Goal: Task Accomplishment & Management: Manage account settings

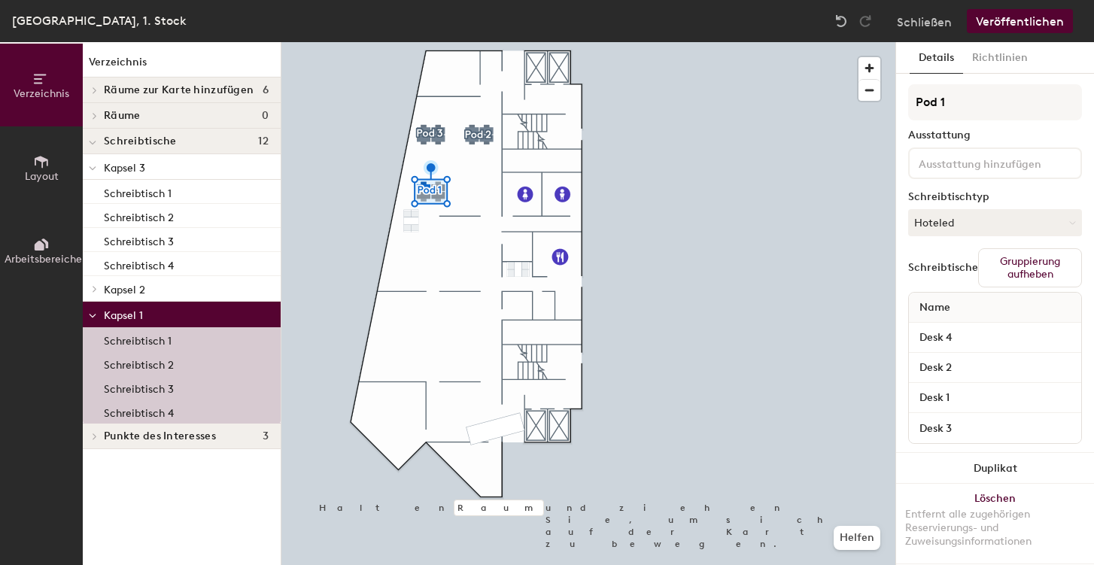
click at [983, 501] on font "Löschen" at bounding box center [994, 498] width 41 height 13
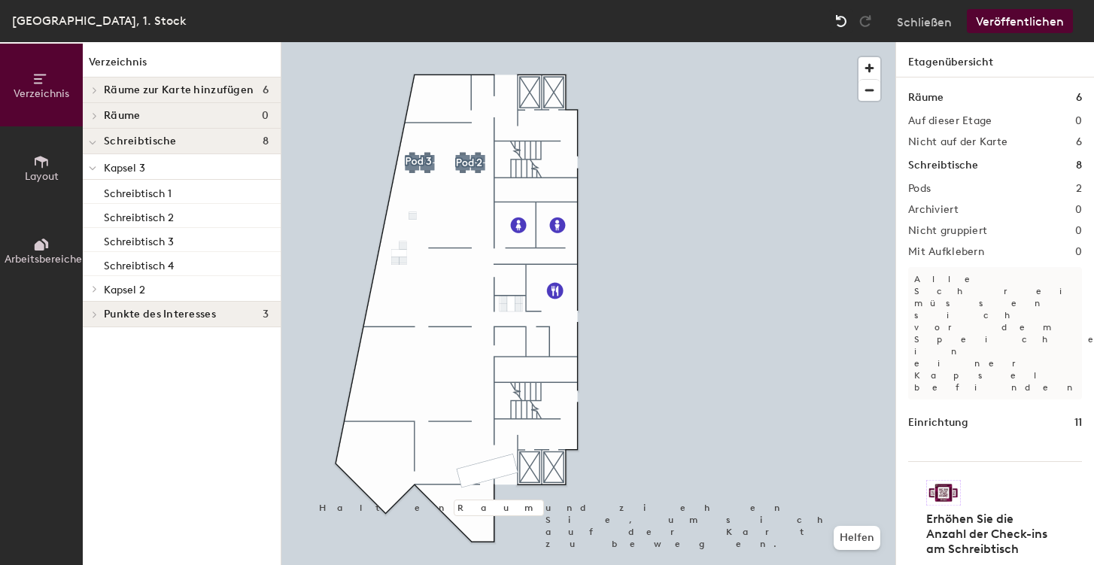
click at [844, 17] on img at bounding box center [840, 21] width 15 height 15
click at [843, 15] on img at bounding box center [840, 21] width 15 height 15
click at [843, 16] on img at bounding box center [840, 21] width 15 height 15
click at [842, 19] on img at bounding box center [840, 21] width 15 height 15
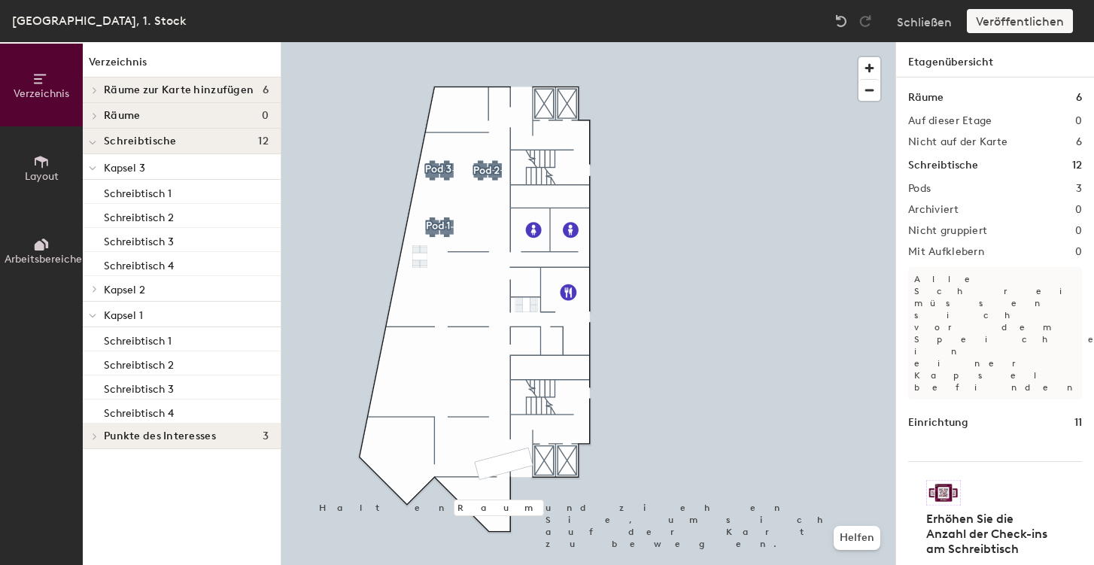
click at [180, 138] on h4 "Schreibtische 12" at bounding box center [186, 141] width 165 height 12
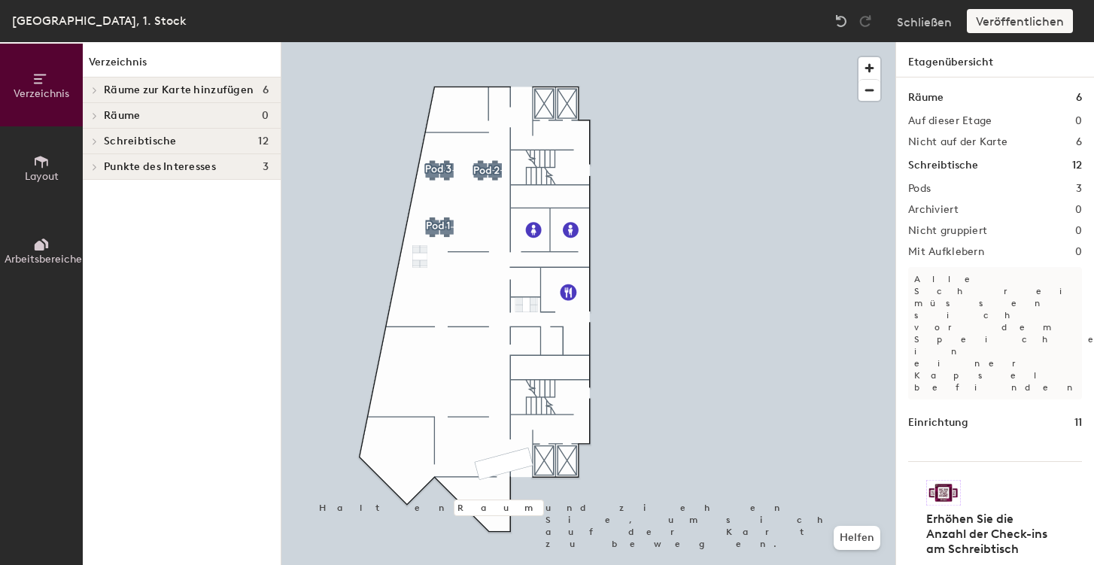
click at [179, 163] on font "Punkte des Interesses" at bounding box center [160, 166] width 112 height 13
click at [43, 247] on icon at bounding box center [40, 246] width 10 height 10
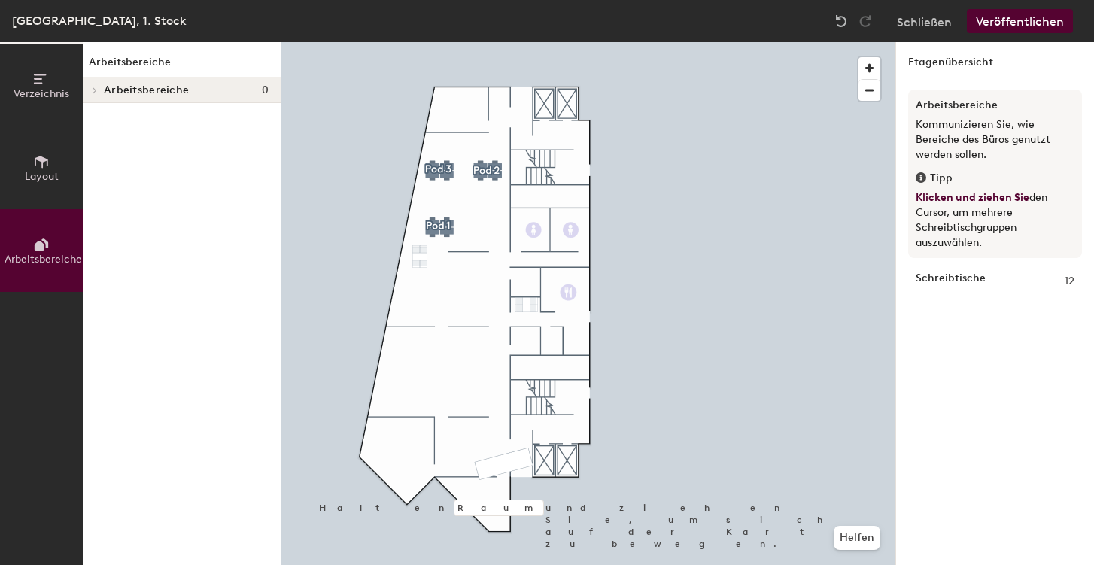
click at [35, 161] on icon at bounding box center [42, 162] width 14 height 12
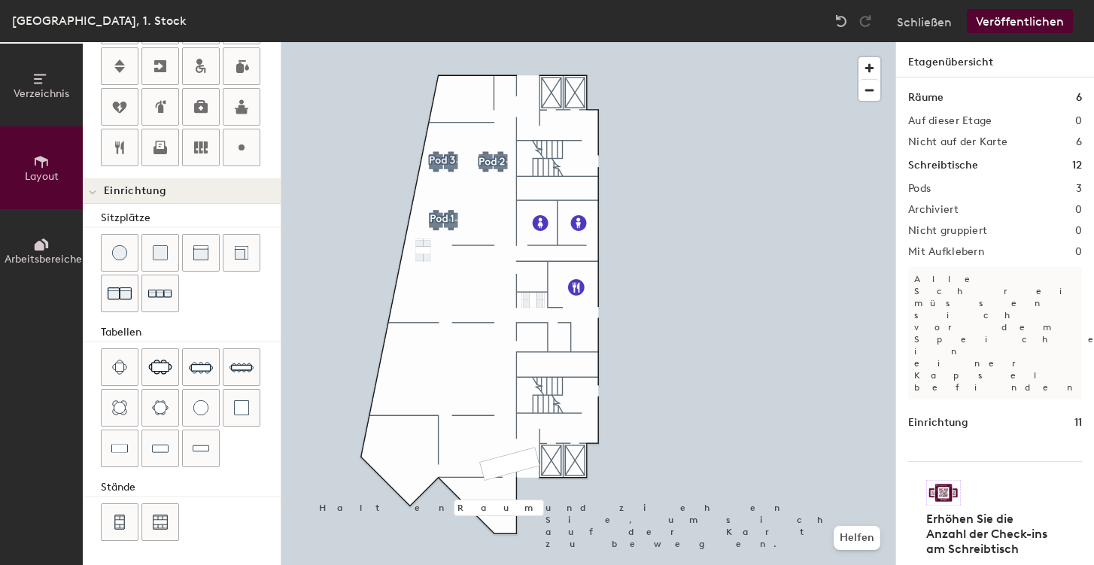
scroll to position [180, 0]
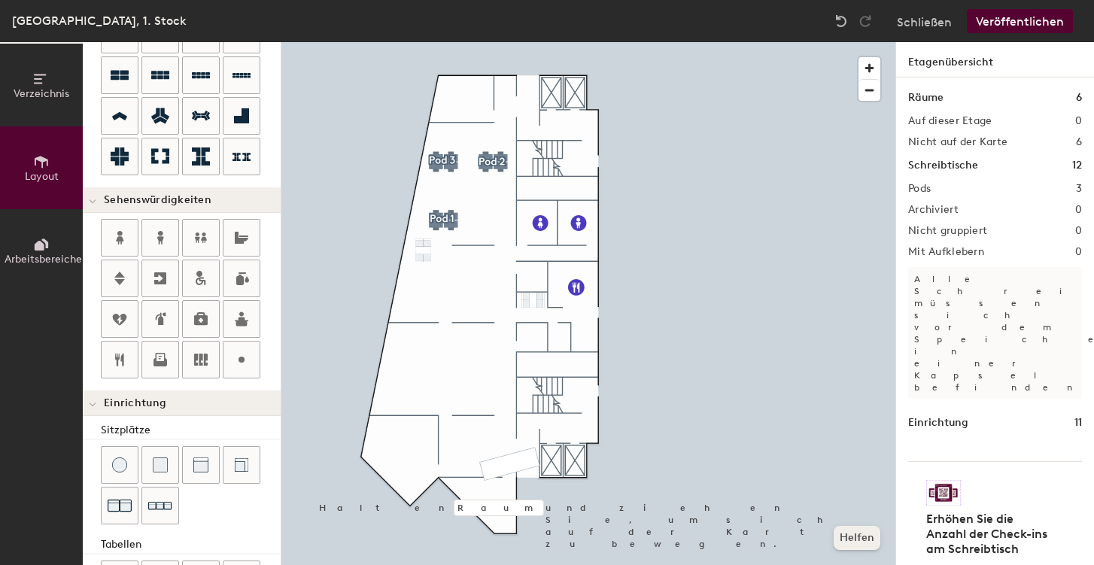
click at [857, 538] on font "Helfen" at bounding box center [856, 537] width 35 height 13
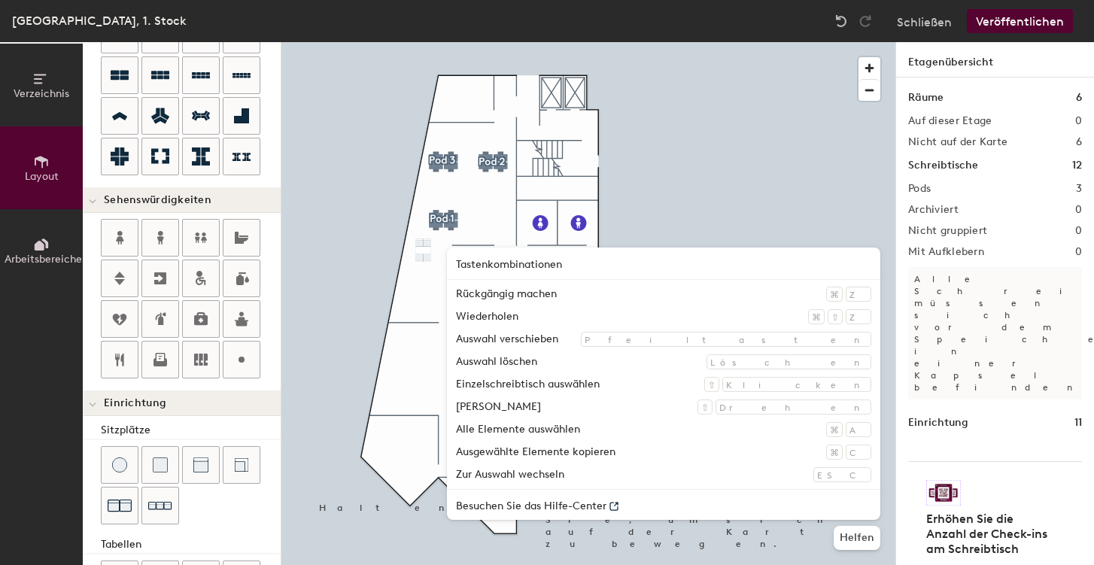
click at [599, 387] on font "Einzelschreibtisch auswählen" at bounding box center [528, 384] width 144 height 13
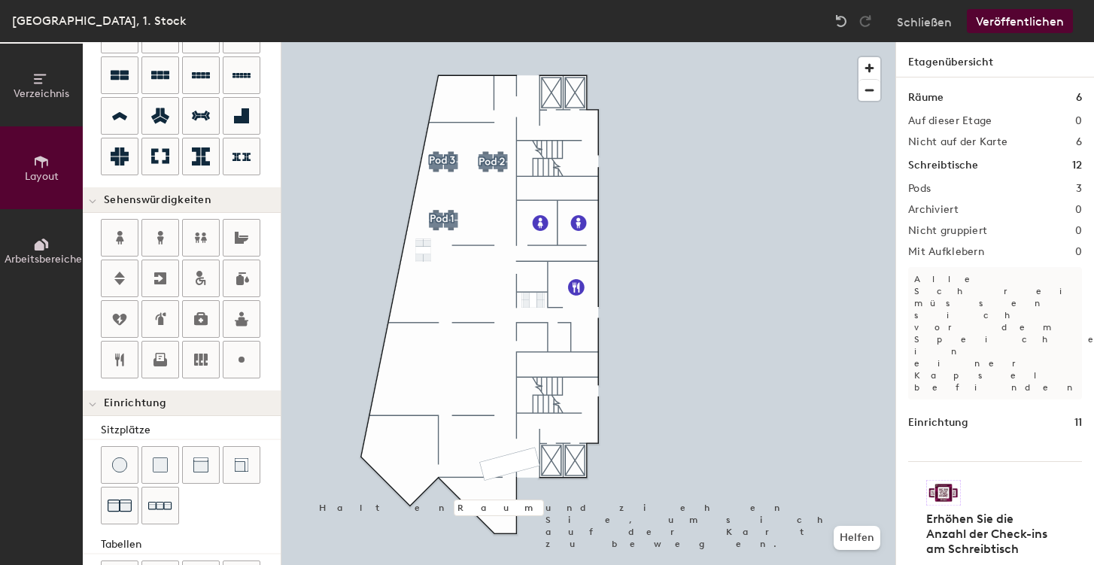
scroll to position [173, 0]
click at [856, 535] on font "Helfen" at bounding box center [856, 537] width 35 height 13
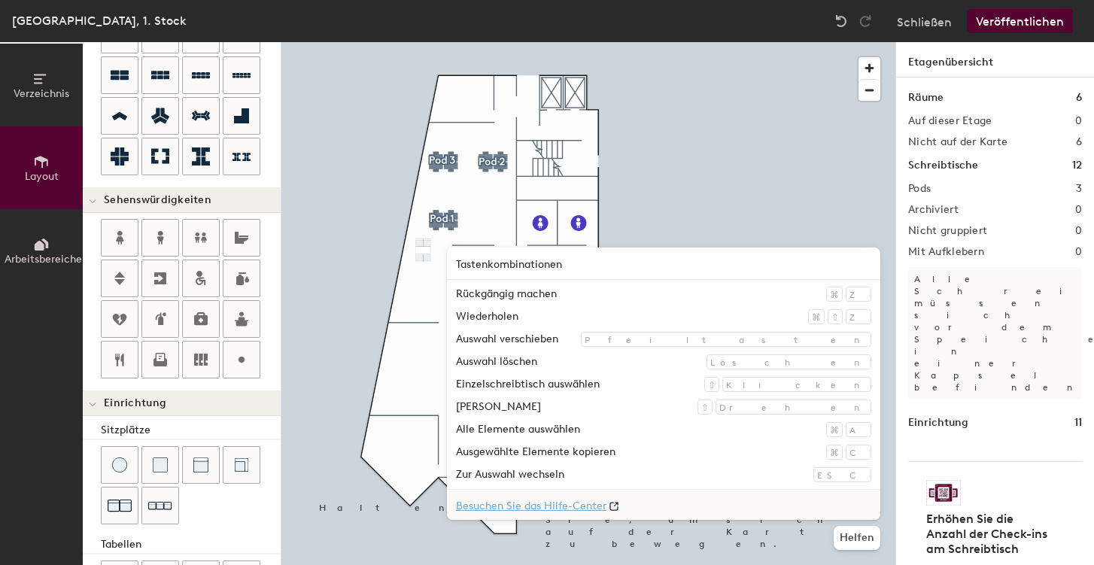
click at [606, 507] on font "Besuchen Sie das Hilfe-Center" at bounding box center [531, 505] width 150 height 13
type input "100"
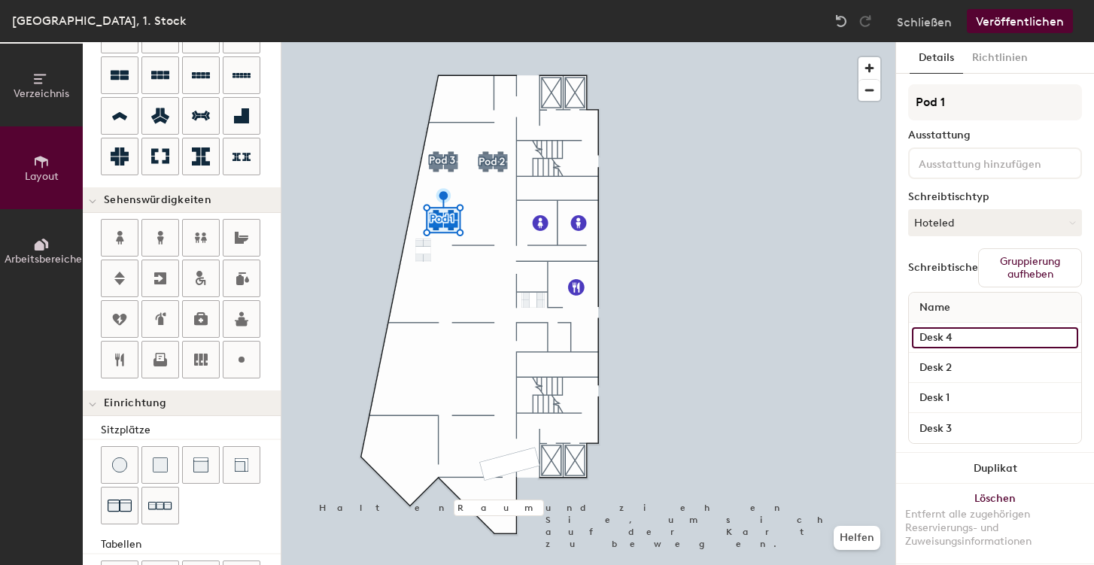
click at [939, 337] on input "Desk 4" at bounding box center [995, 337] width 166 height 21
click at [940, 269] on font "Schreibtische" at bounding box center [943, 267] width 70 height 13
click at [1032, 268] on font "Gruppierung aufheben" at bounding box center [1030, 268] width 60 height 26
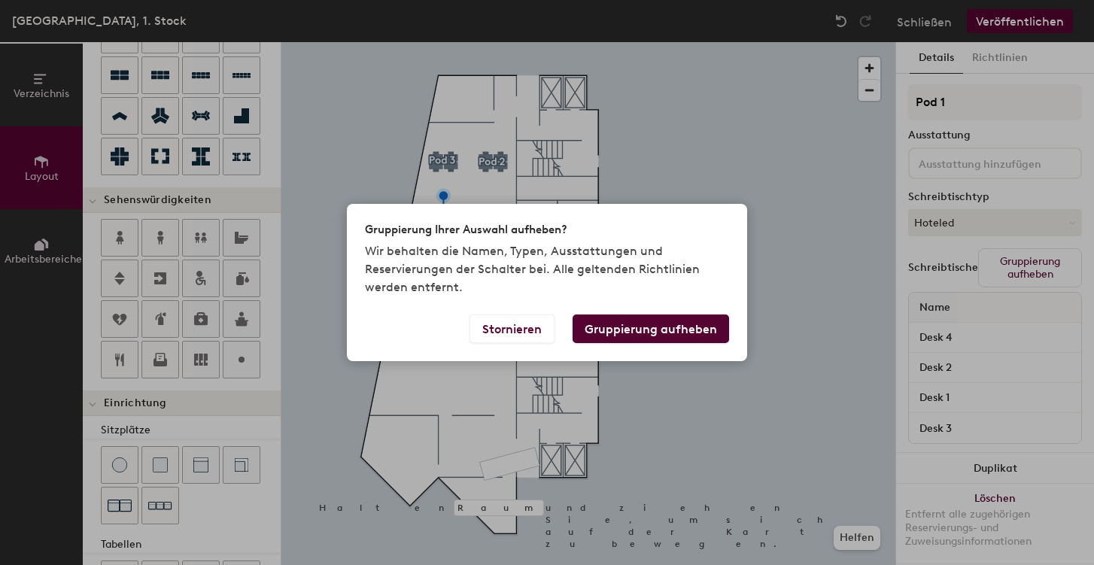
click at [665, 328] on font "Gruppierung aufheben" at bounding box center [650, 329] width 132 height 14
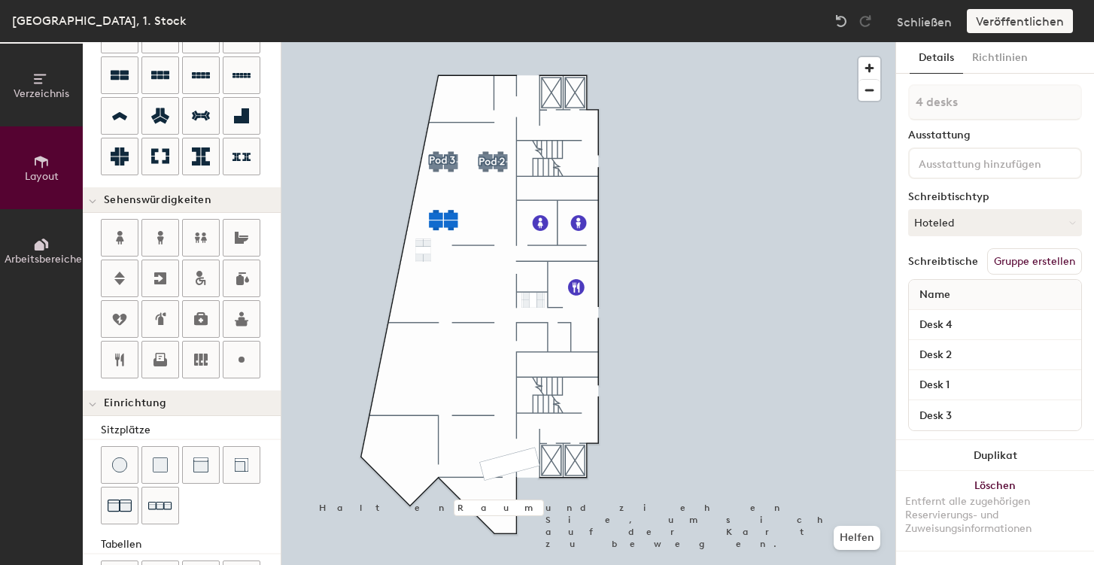
type input "1 desk"
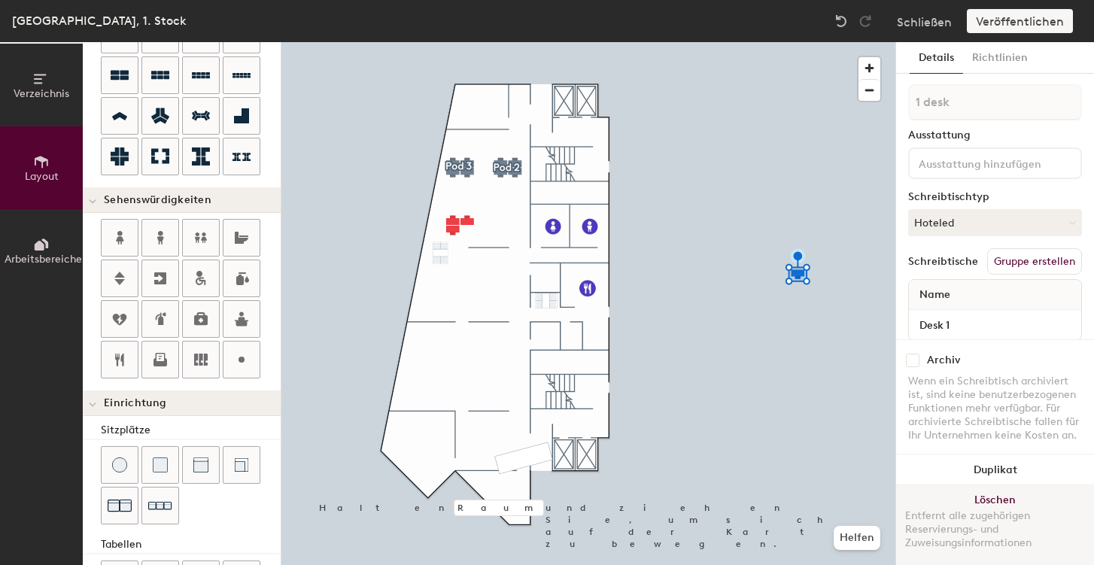
click at [990, 499] on font "Löschen" at bounding box center [994, 499] width 41 height 13
click at [993, 497] on font "Löschen" at bounding box center [994, 499] width 41 height 13
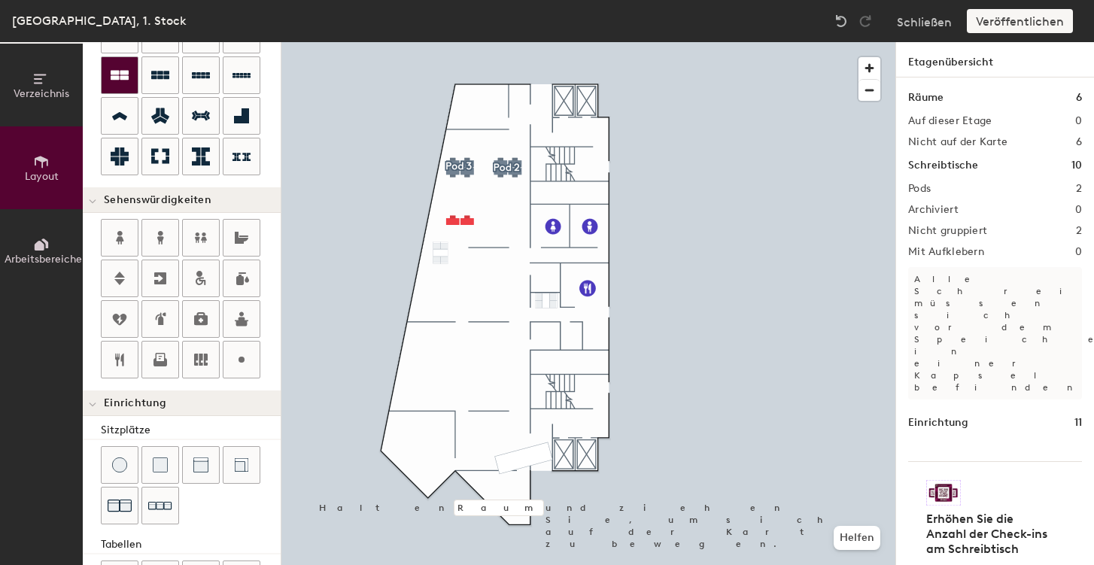
type input "20"
click at [44, 77] on icon at bounding box center [41, 79] width 17 height 17
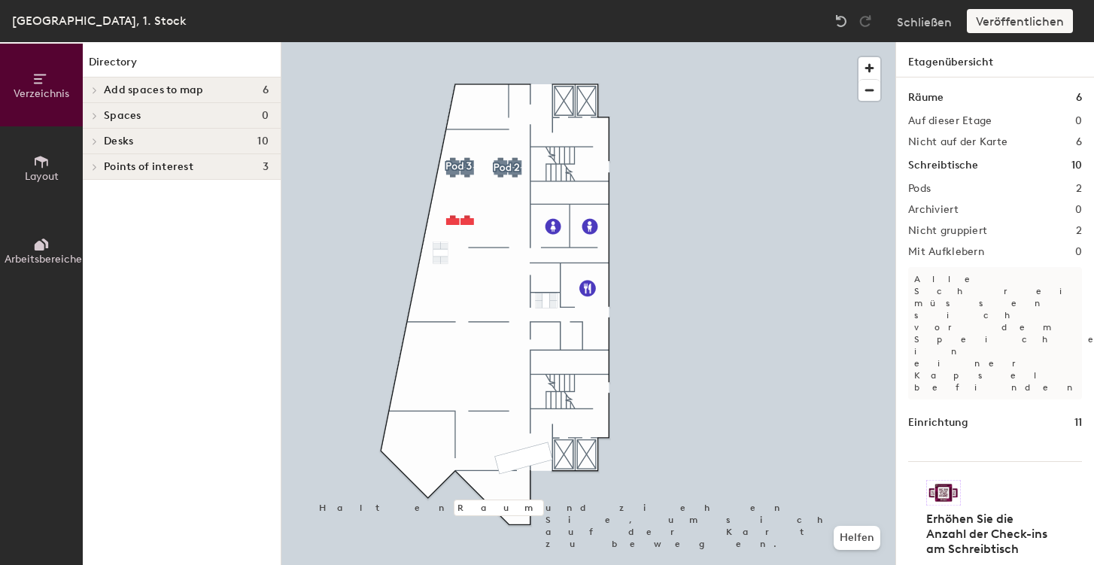
scroll to position [0, 0]
click at [147, 138] on font "Schreibtische" at bounding box center [140, 141] width 73 height 13
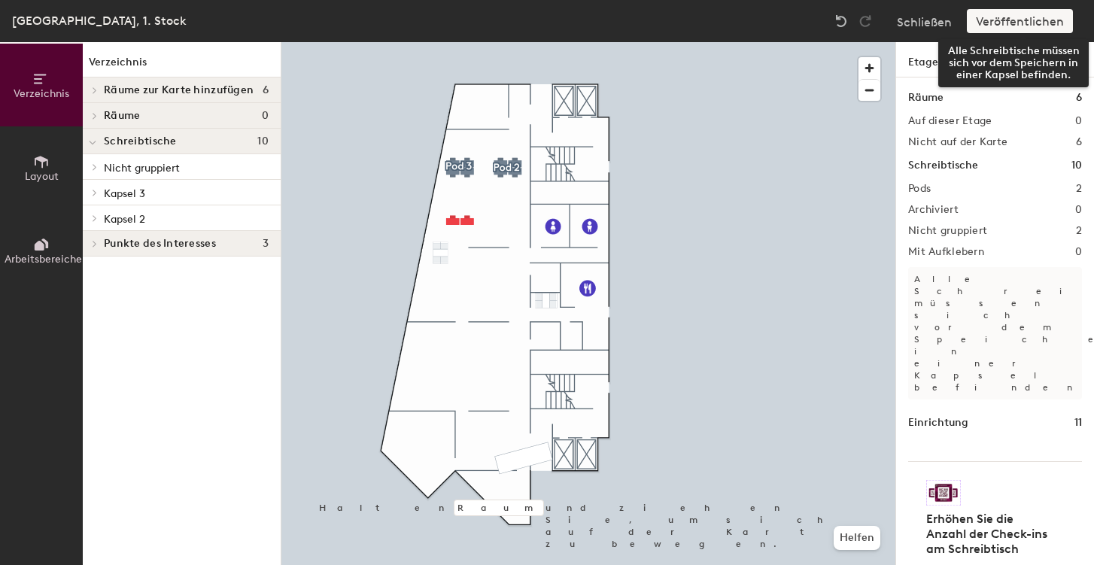
click at [1003, 20] on div "Veröffentlichen" at bounding box center [1023, 21] width 115 height 24
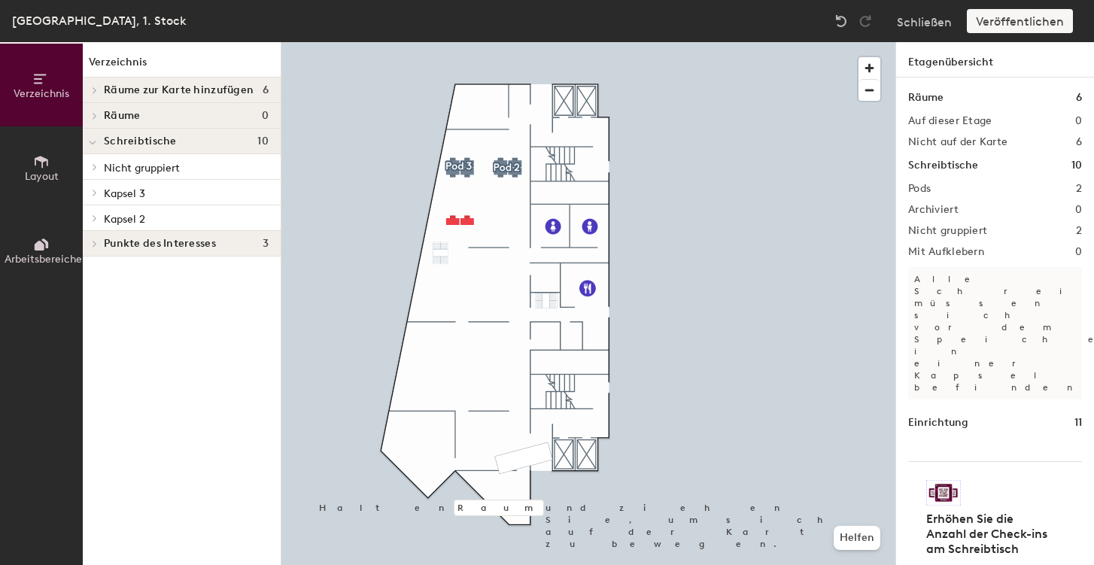
click at [1003, 22] on div "Veröffentlichen" at bounding box center [1023, 21] width 115 height 24
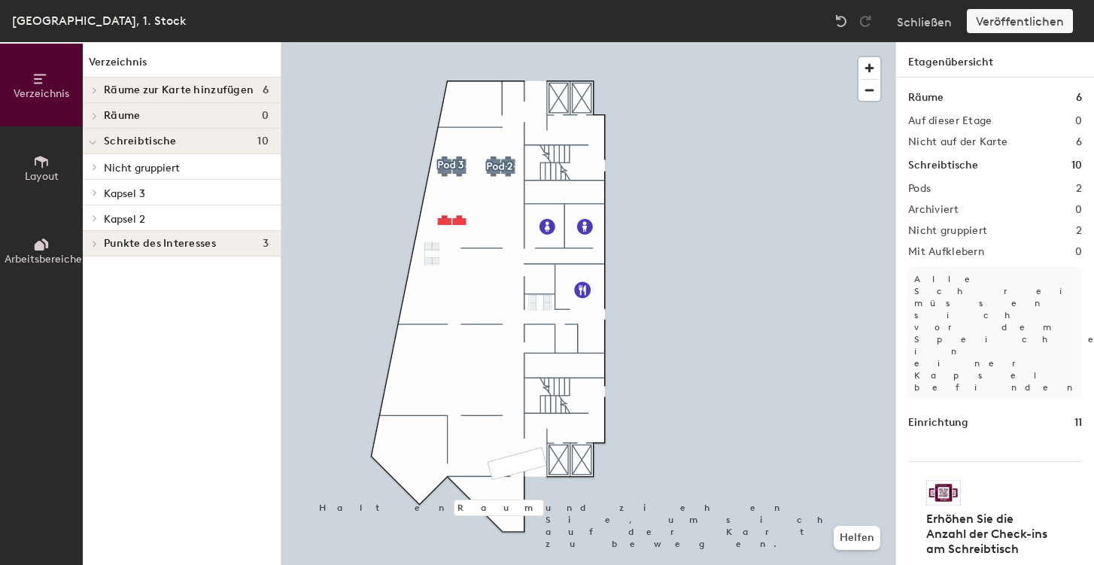
click at [45, 166] on icon at bounding box center [41, 161] width 17 height 17
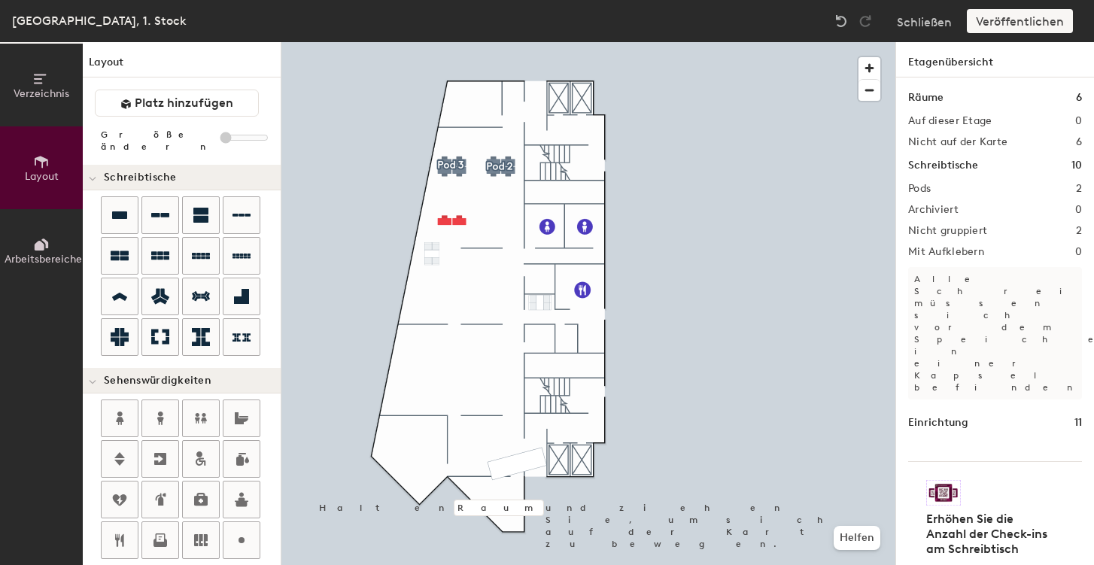
click at [45, 78] on icon at bounding box center [41, 79] width 17 height 17
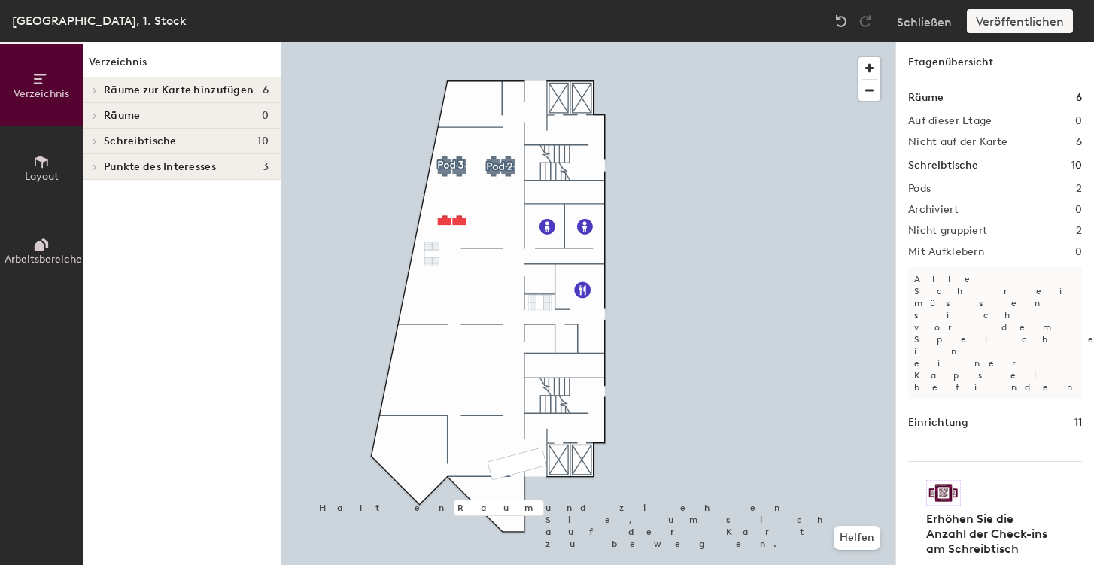
click at [125, 139] on font "Schreibtische" at bounding box center [140, 141] width 73 height 13
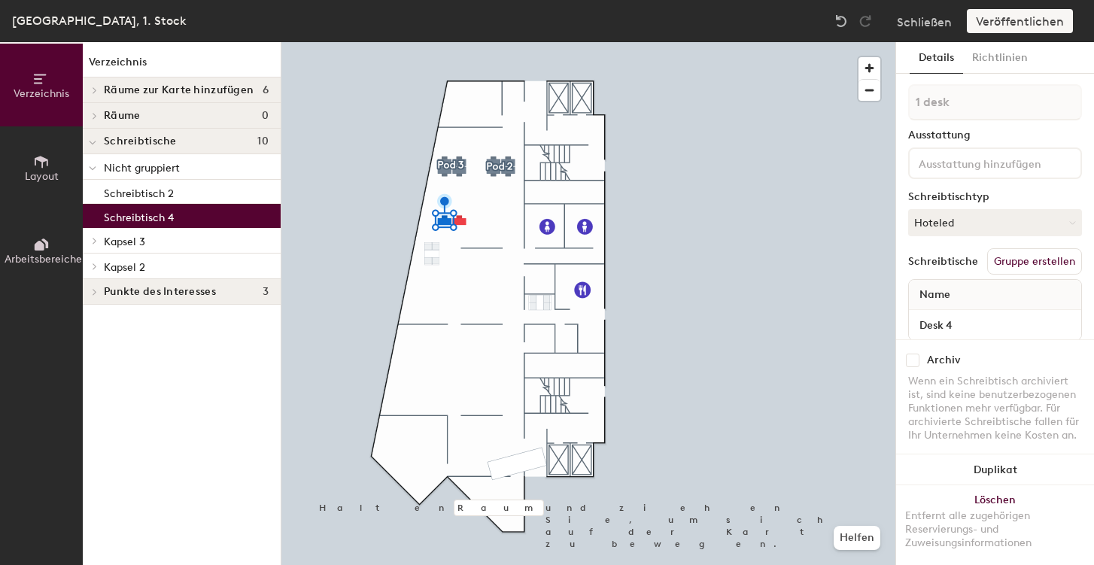
click at [126, 267] on font "Kapsel 2" at bounding box center [124, 267] width 41 height 13
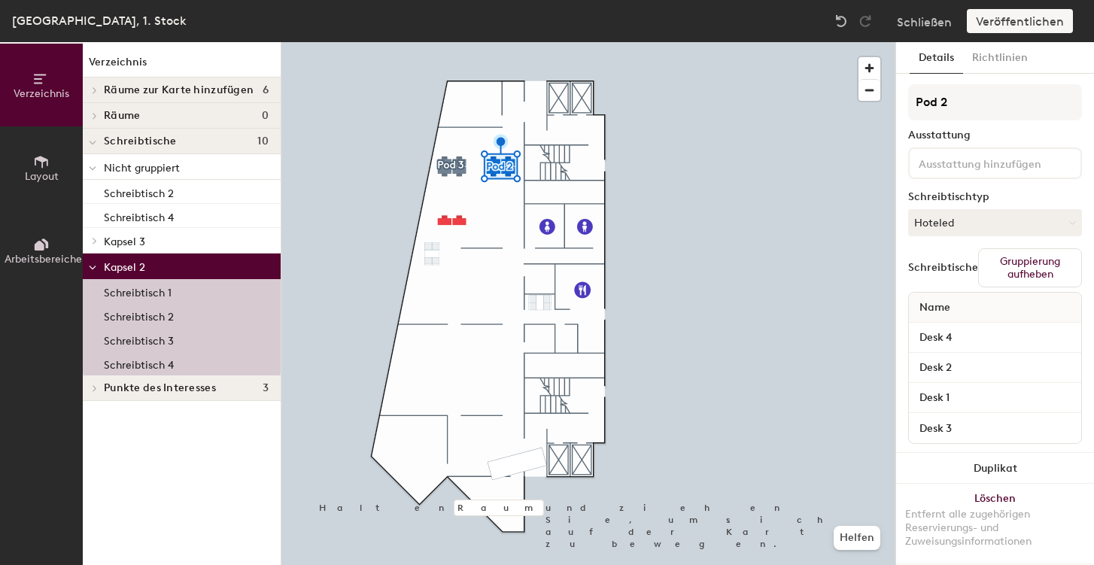
click at [127, 240] on font "Kapsel 3" at bounding box center [124, 241] width 41 height 13
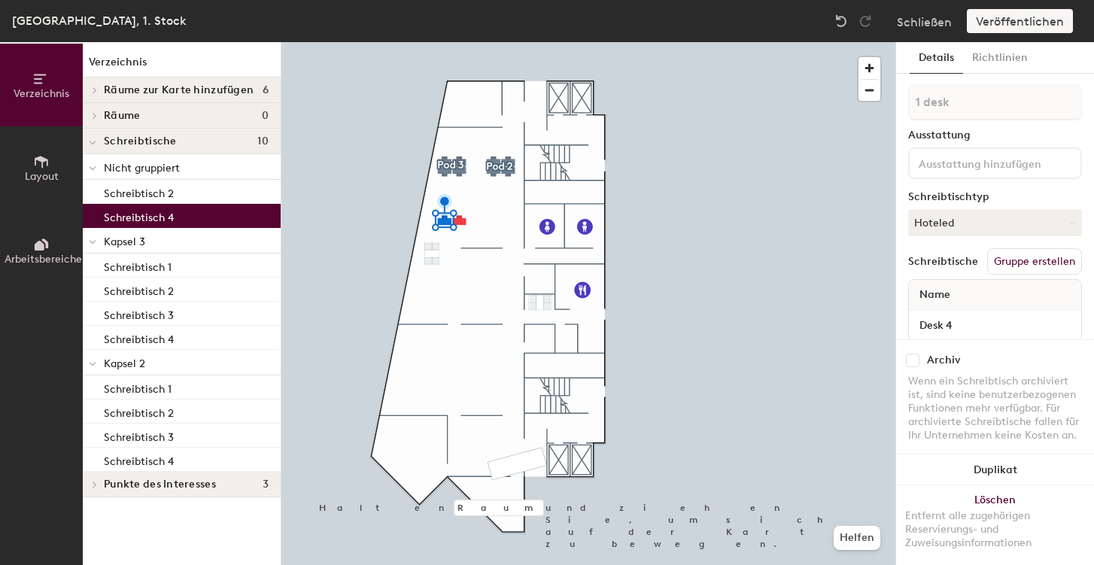
click at [128, 239] on font "Kapsel 3" at bounding box center [124, 241] width 41 height 13
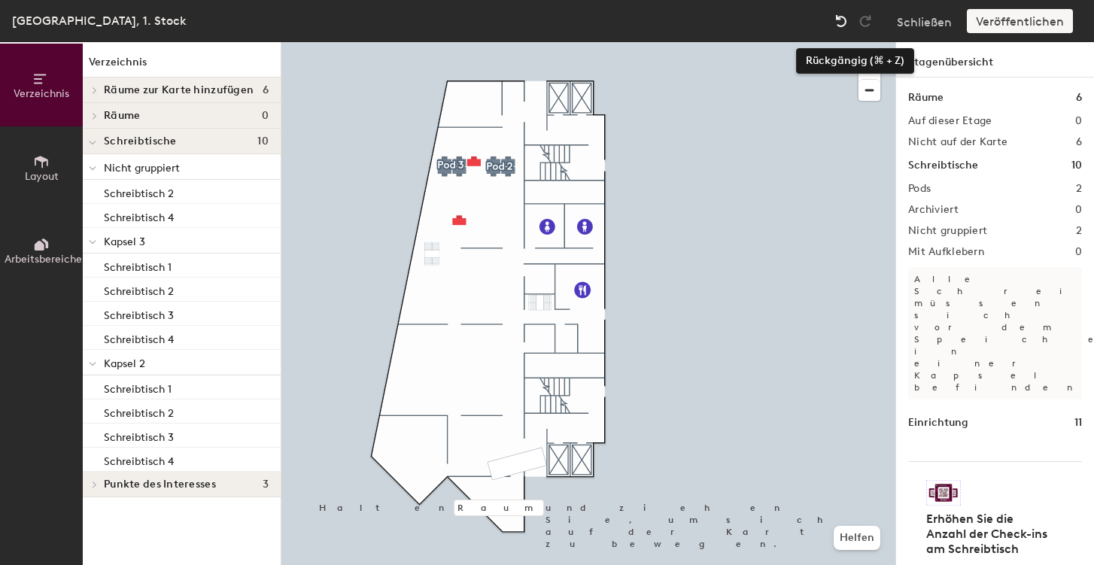
click at [845, 20] on img at bounding box center [840, 21] width 15 height 15
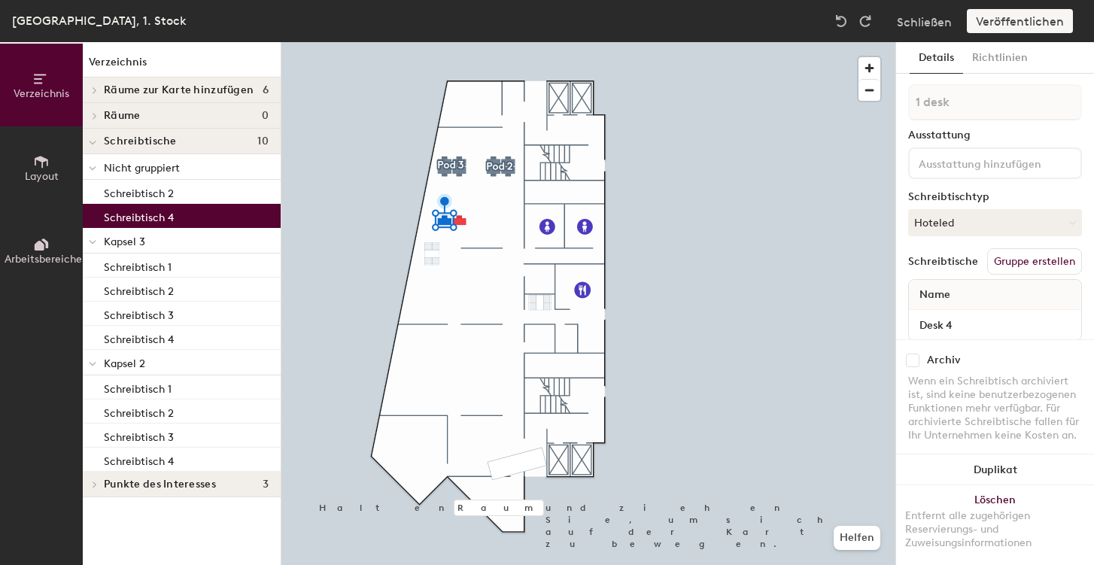
click at [120, 238] on font "Kapsel 3" at bounding box center [124, 241] width 41 height 13
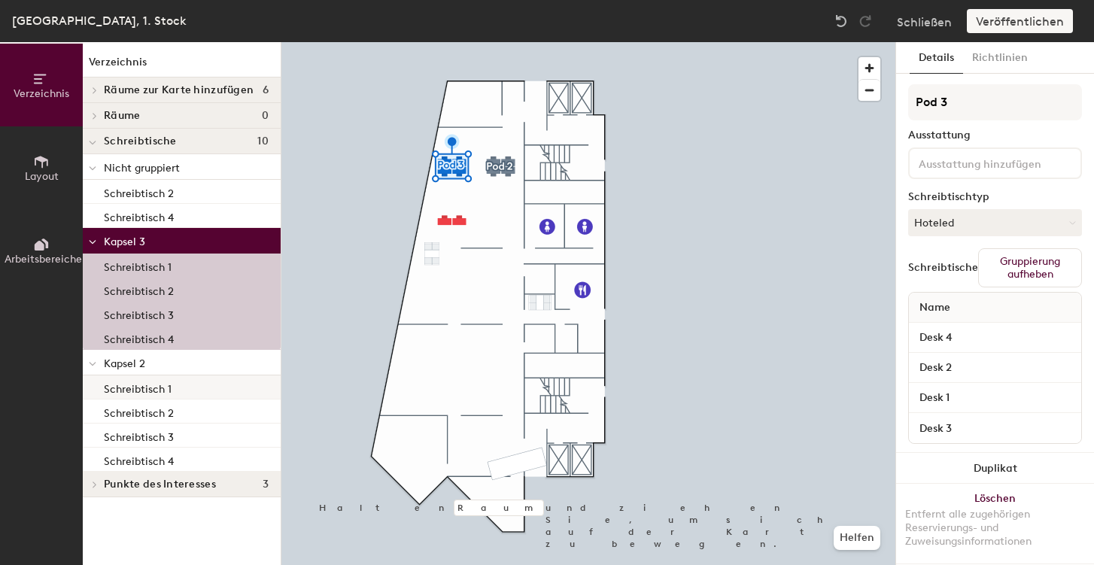
click at [141, 386] on font "Schreibtisch 1" at bounding box center [138, 389] width 68 height 13
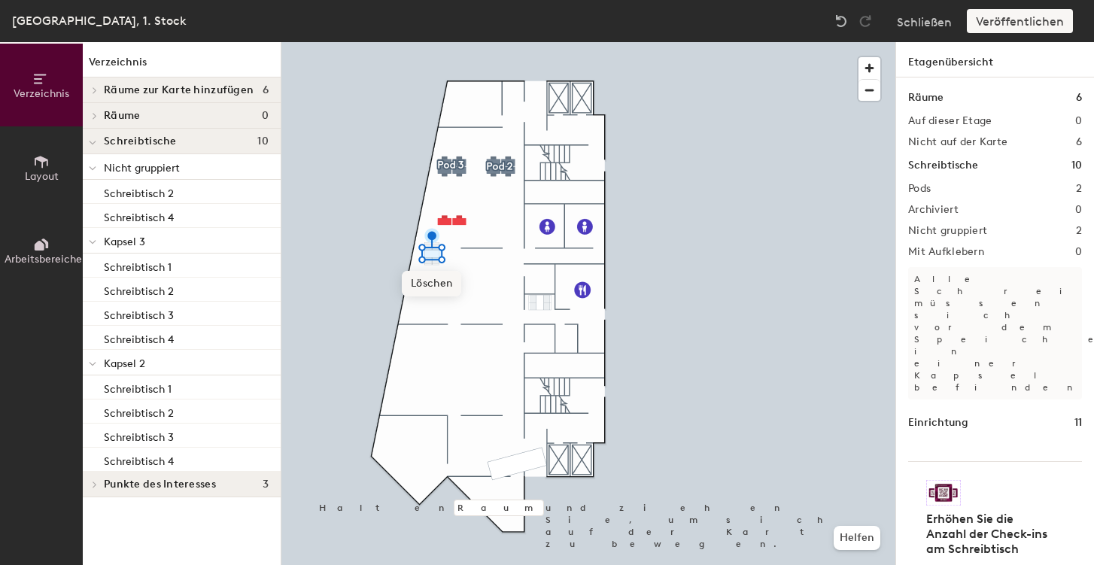
click at [428, 284] on font "Löschen" at bounding box center [431, 283] width 41 height 13
click at [426, 291] on font "Löschen" at bounding box center [427, 290] width 41 height 13
click at [425, 277] on font "Löschen" at bounding box center [427, 275] width 41 height 13
click at [431, 277] on font "Löschen" at bounding box center [434, 275] width 41 height 13
click at [435, 288] on font "Löschen" at bounding box center [434, 290] width 41 height 13
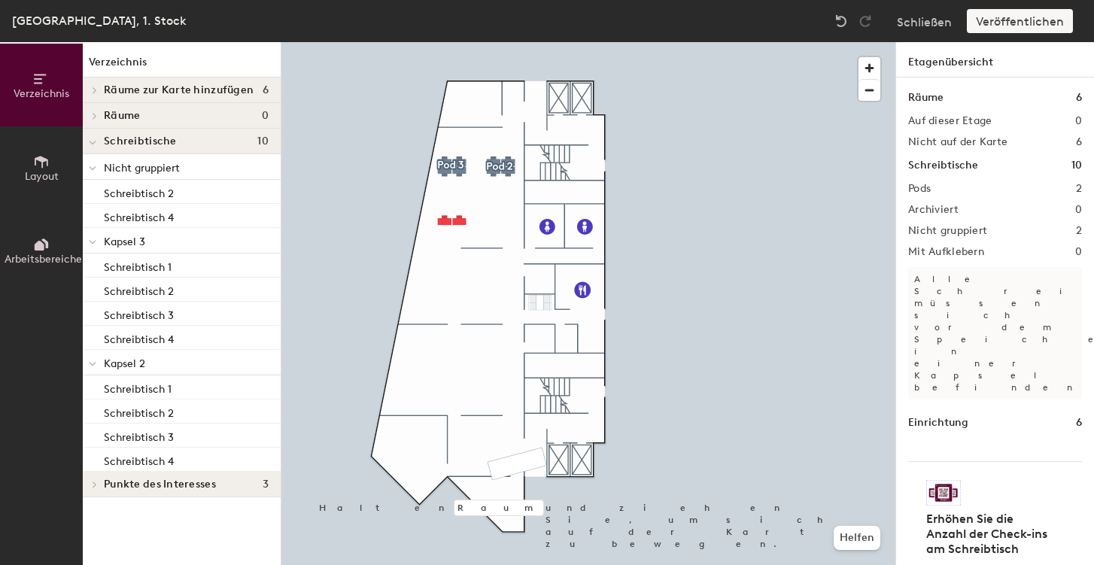
click at [94, 169] on icon at bounding box center [93, 168] width 8 height 6
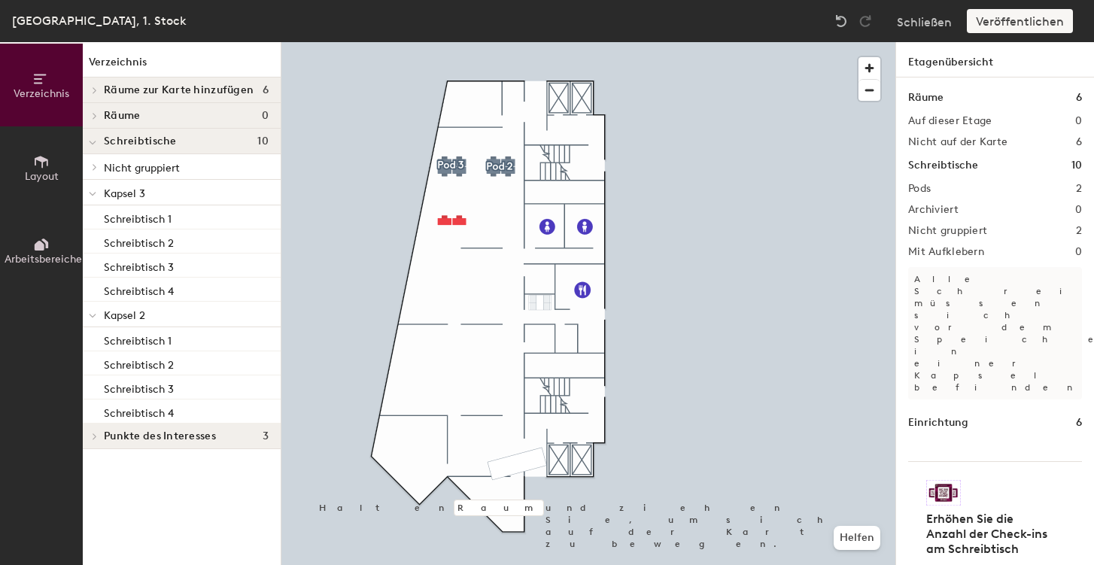
click at [94, 169] on icon at bounding box center [95, 167] width 6 height 8
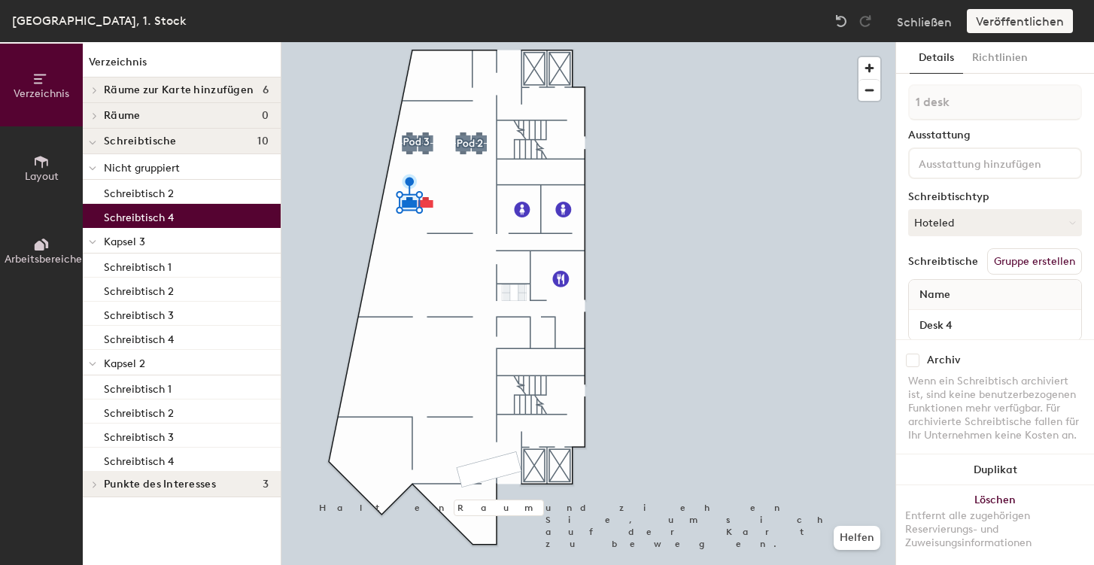
click at [187, 216] on div "Schreibtisch 4" at bounding box center [182, 216] width 198 height 24
click at [933, 171] on input at bounding box center [982, 162] width 135 height 18
click at [935, 58] on font "Details" at bounding box center [935, 57] width 35 height 13
click at [34, 246] on icon at bounding box center [41, 244] width 17 height 17
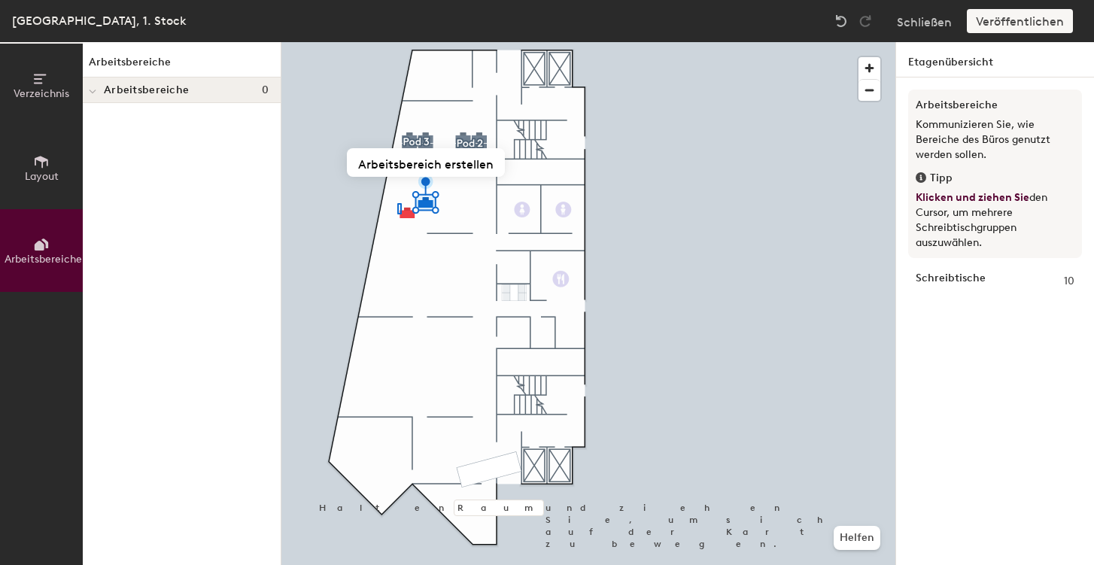
click at [397, 42] on div at bounding box center [588, 42] width 614 height 0
click at [432, 174] on font "Arbeitsbereich erstellen" at bounding box center [423, 175] width 135 height 14
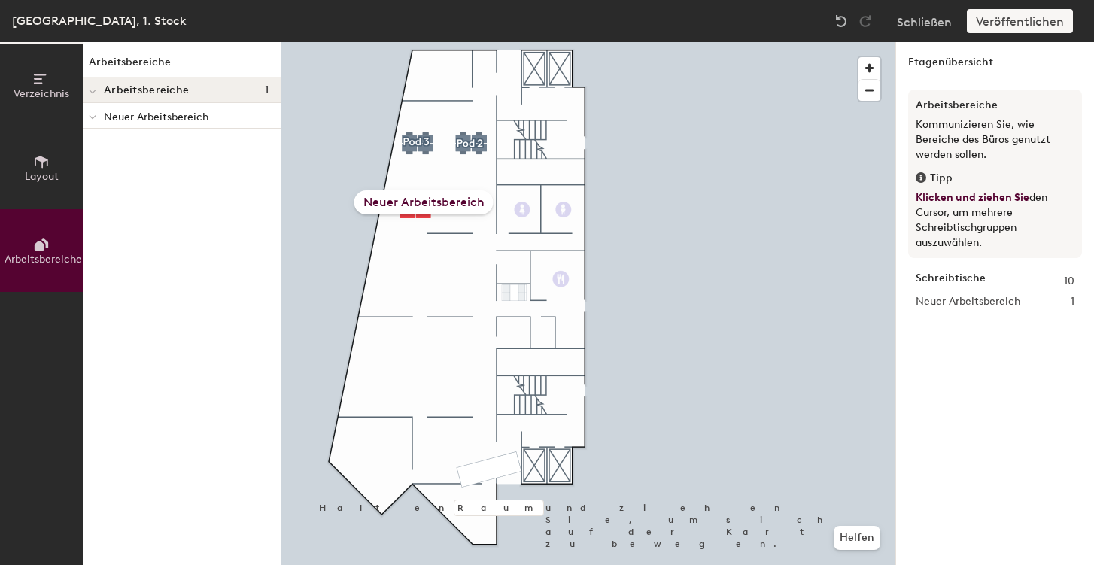
click at [444, 200] on font "Neuer Arbeitsbereich" at bounding box center [423, 202] width 121 height 14
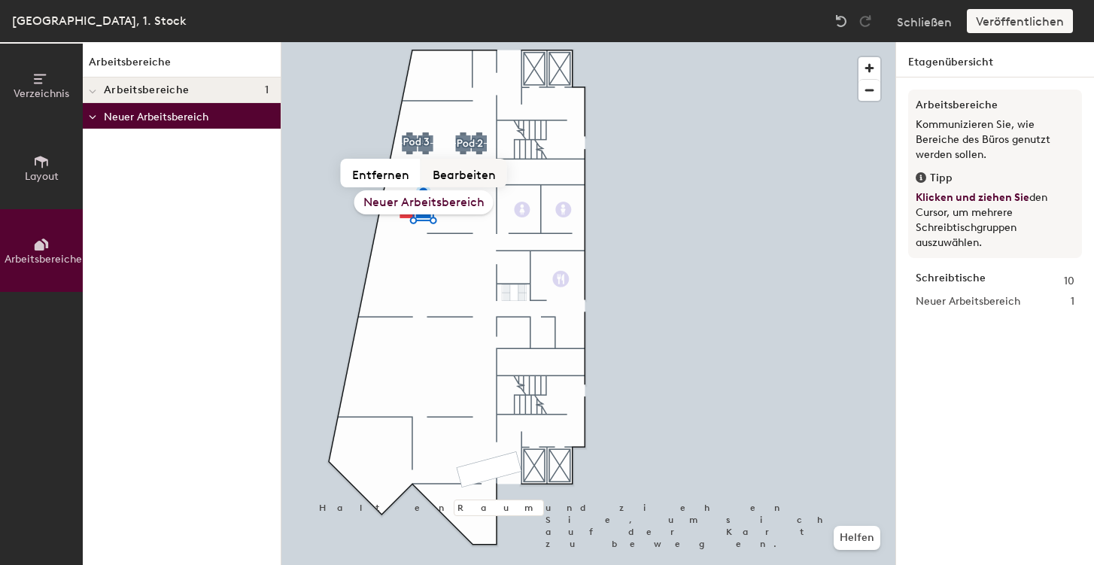
click at [457, 171] on font "Bearbeiten" at bounding box center [463, 175] width 63 height 14
drag, startPoint x: 469, startPoint y: 201, endPoint x: 378, endPoint y: 201, distance: 91.8
click at [378, 201] on input "New work area" at bounding box center [423, 202] width 150 height 23
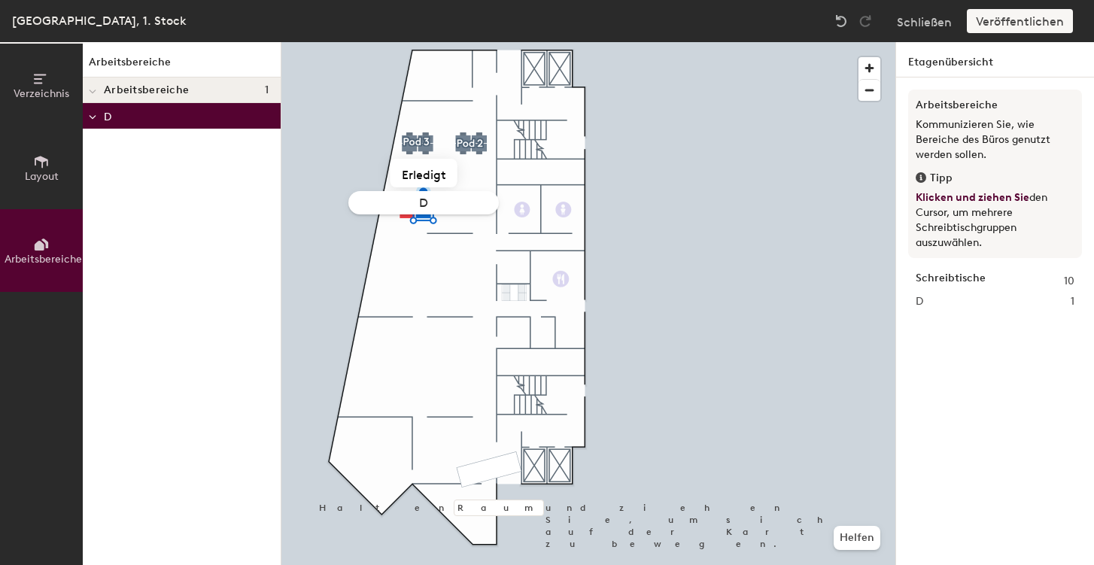
type input "DO"
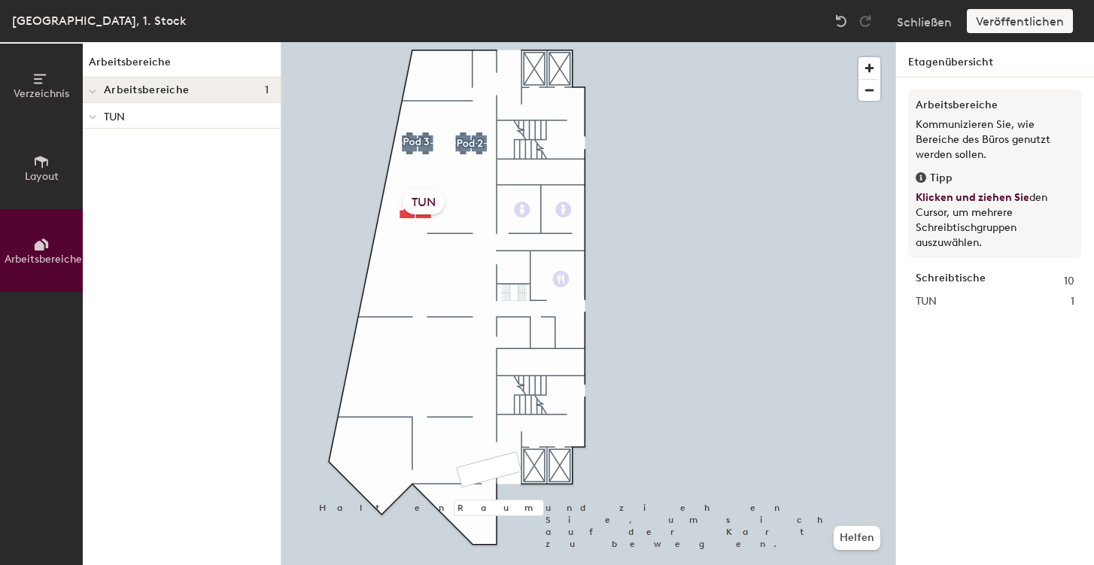
click at [426, 201] on font "TUN" at bounding box center [423, 202] width 24 height 14
click at [429, 204] on font "TUN" at bounding box center [423, 202] width 24 height 14
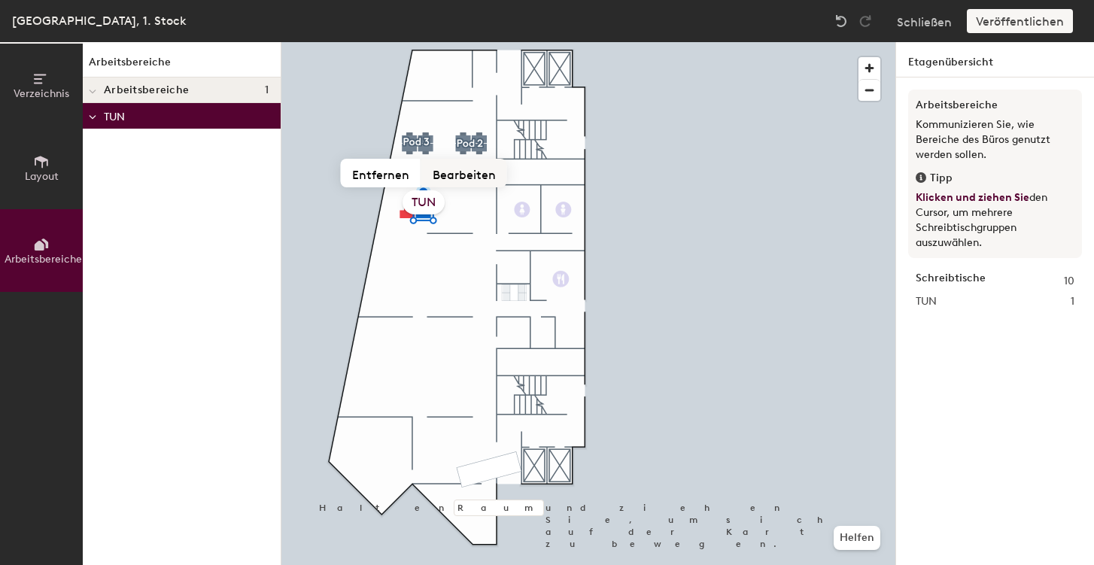
click at [460, 172] on font "Bearbeiten" at bounding box center [463, 175] width 63 height 14
drag, startPoint x: 441, startPoint y: 200, endPoint x: 405, endPoint y: 204, distance: 36.3
click at [405, 204] on input "DO" at bounding box center [423, 202] width 150 height 23
type input "Pod 1"
click at [426, 200] on font "Kapsel 1" at bounding box center [423, 202] width 45 height 14
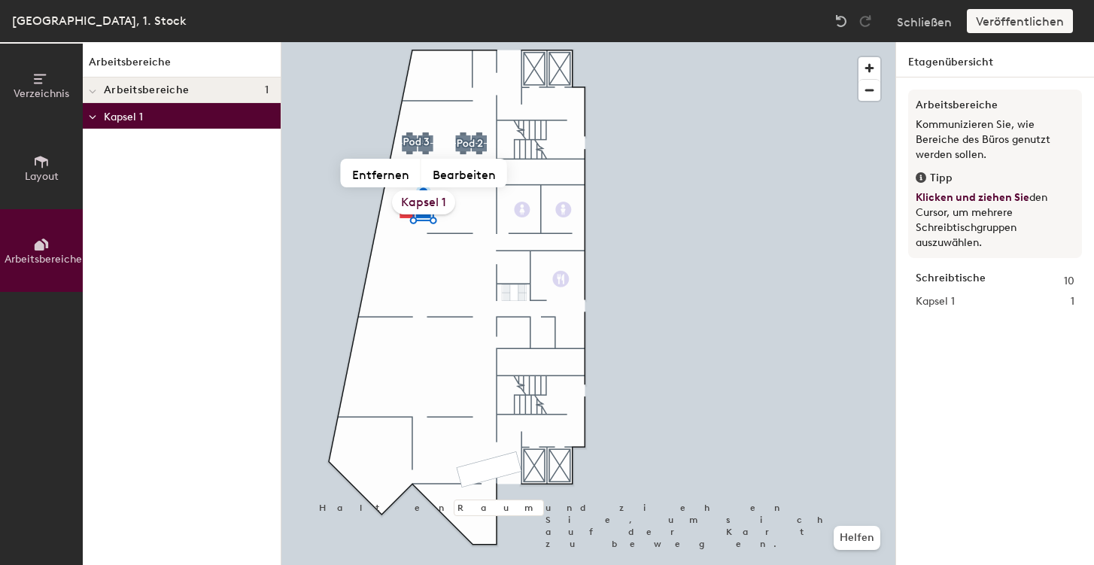
click at [426, 200] on font "Kapsel 1" at bounding box center [423, 202] width 45 height 14
click at [447, 174] on font "Bearbeiten" at bounding box center [463, 175] width 63 height 14
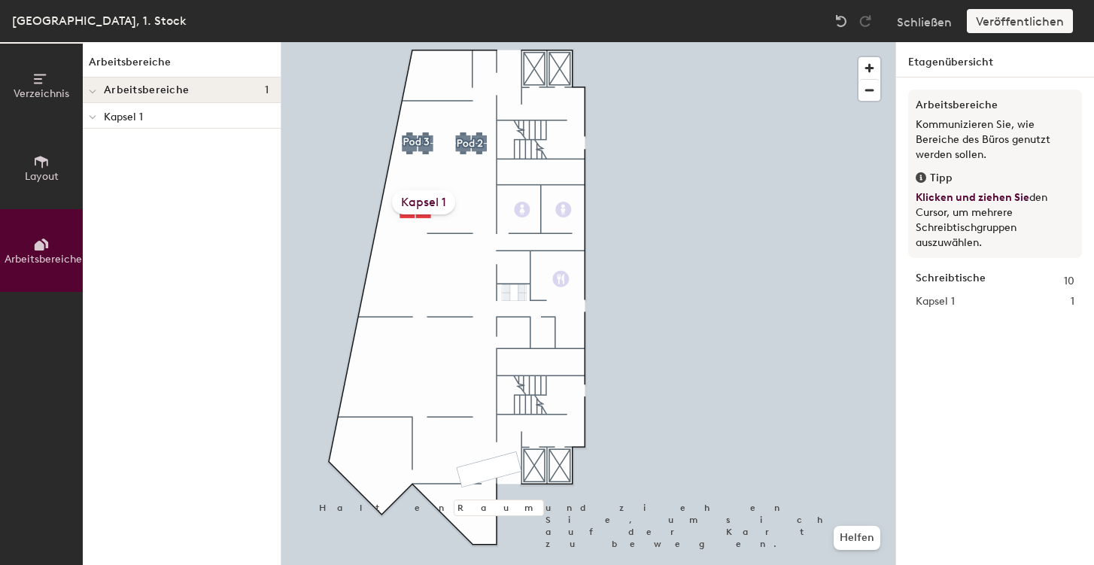
click at [232, 196] on div "Arbeitsbereiche Arbeitsbereiche 1 Kapsel 1" at bounding box center [182, 303] width 198 height 523
click at [1017, 20] on div "Veröffentlichen" at bounding box center [1023, 21] width 115 height 24
click at [1005, 21] on div "Veröffentlichen" at bounding box center [1023, 21] width 115 height 24
click at [34, 168] on icon at bounding box center [41, 161] width 17 height 17
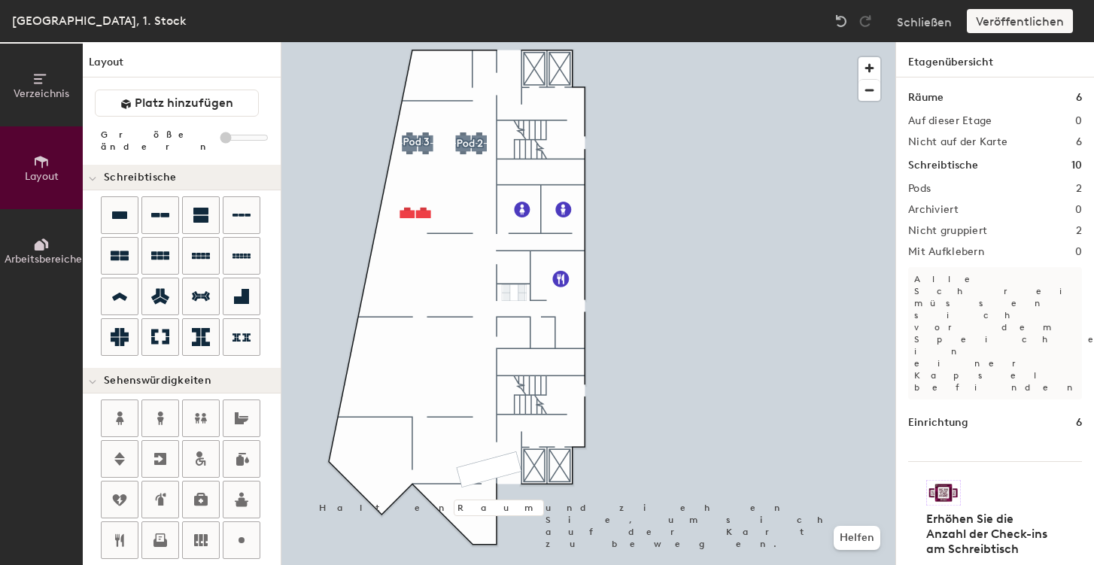
click at [36, 241] on icon at bounding box center [40, 246] width 10 height 10
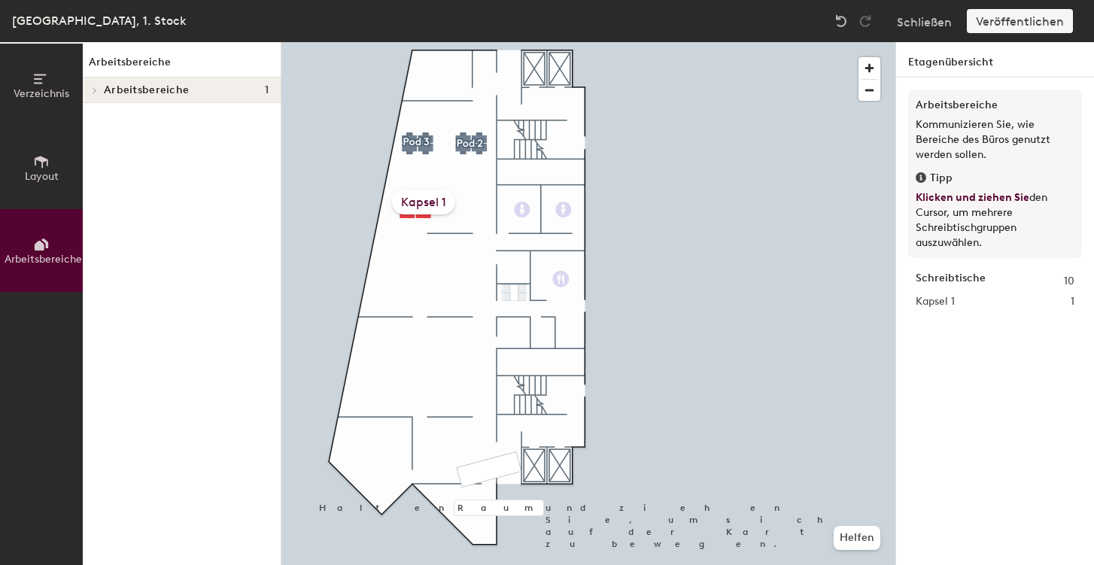
click at [417, 204] on font "Kapsel 1" at bounding box center [423, 202] width 45 height 14
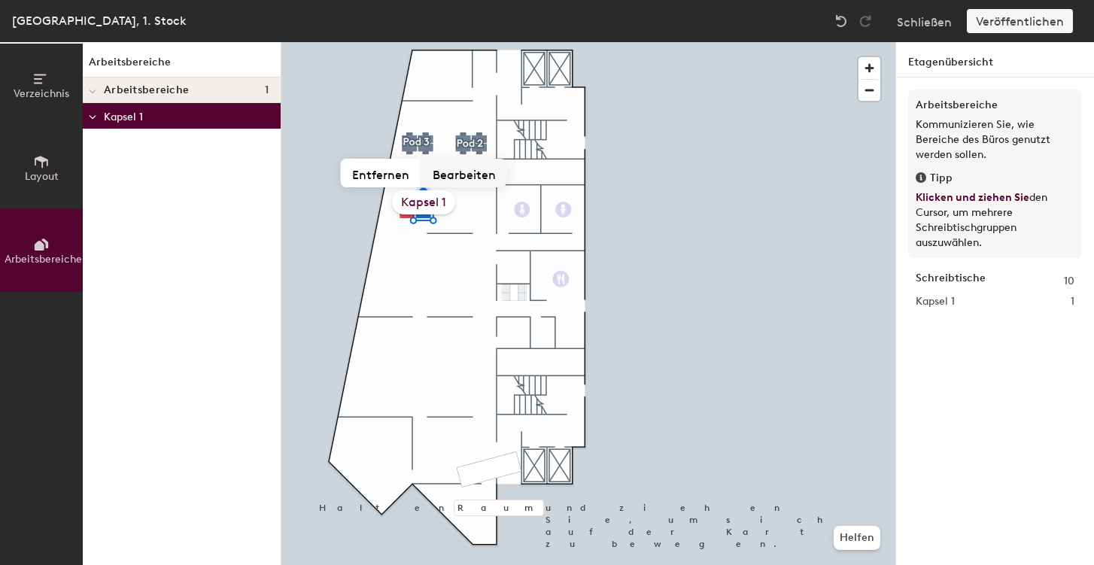
click at [473, 169] on font "Bearbeiten" at bounding box center [463, 175] width 63 height 14
click at [404, 199] on div "Halten Raum und ziehen Sie, um sich auf der Karte zu bewegen. Helfen Kapsel 1" at bounding box center [588, 303] width 614 height 523
click at [405, 199] on font "Kapsel 1" at bounding box center [423, 202] width 45 height 14
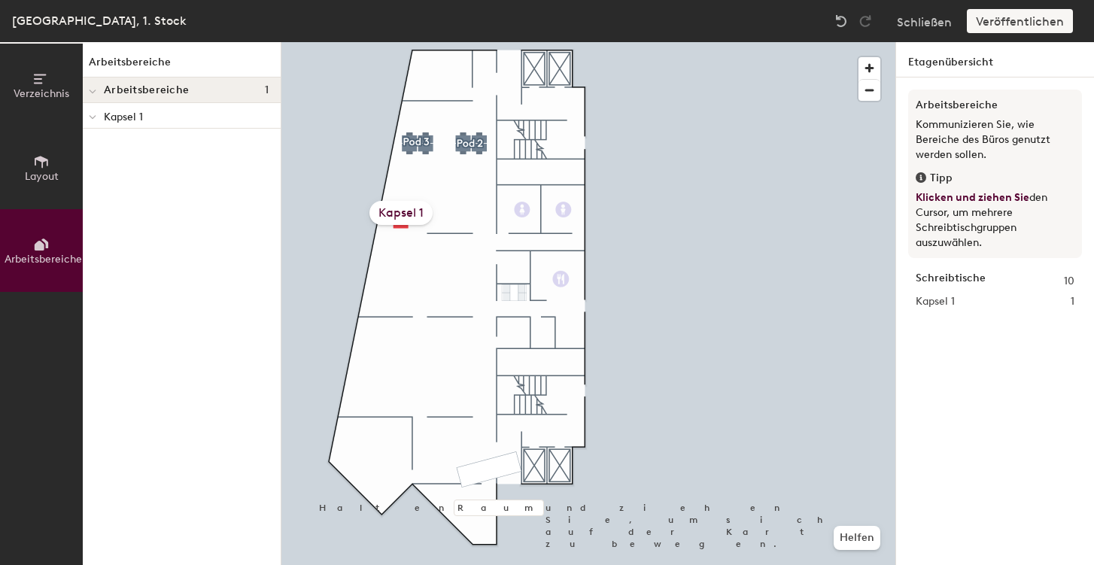
click at [414, 211] on font "Kapsel 1" at bounding box center [400, 212] width 45 height 14
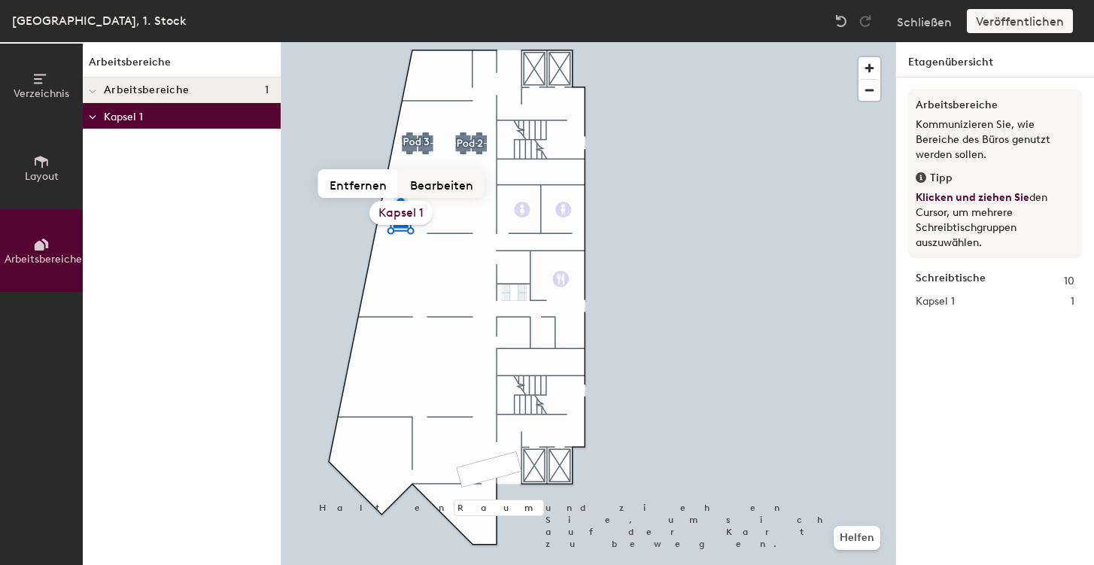
click at [441, 184] on font "Bearbeiten" at bounding box center [441, 185] width 63 height 14
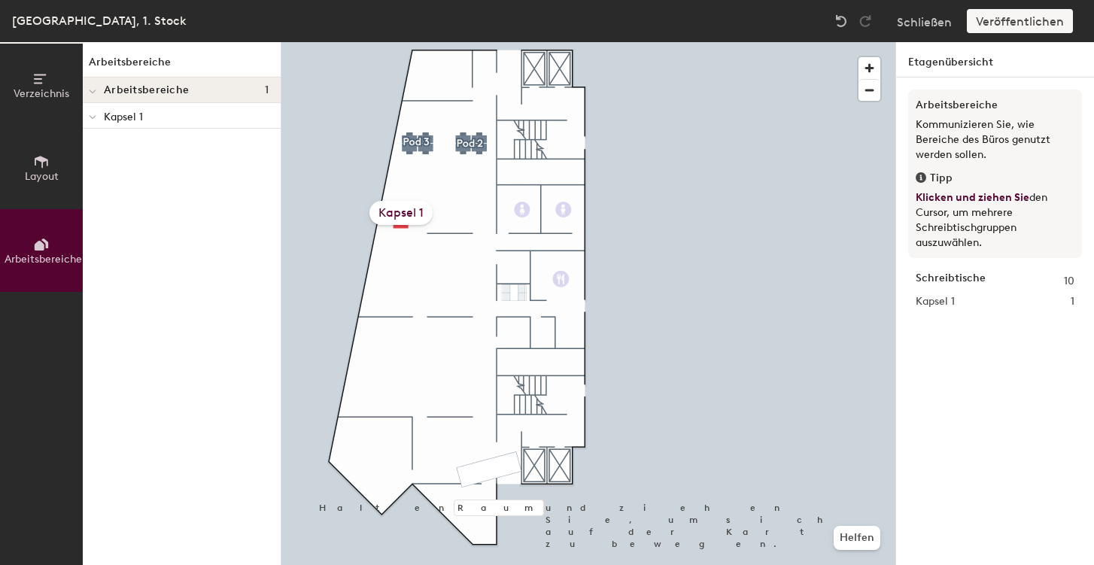
click at [121, 116] on font "Kapsel 1" at bounding box center [123, 117] width 39 height 13
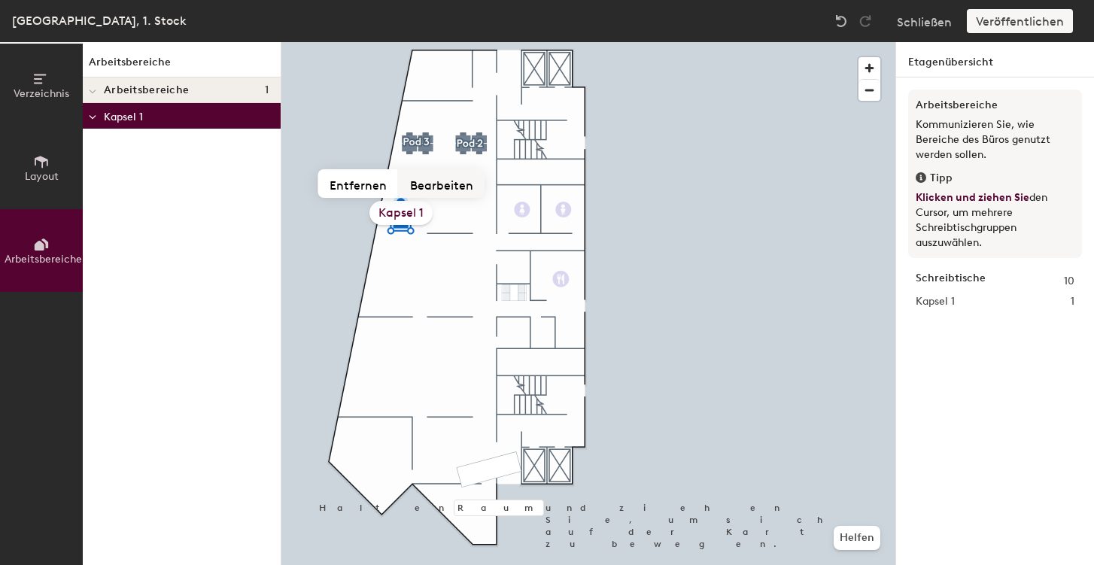
click at [450, 180] on font "Bearbeiten" at bounding box center [441, 185] width 63 height 14
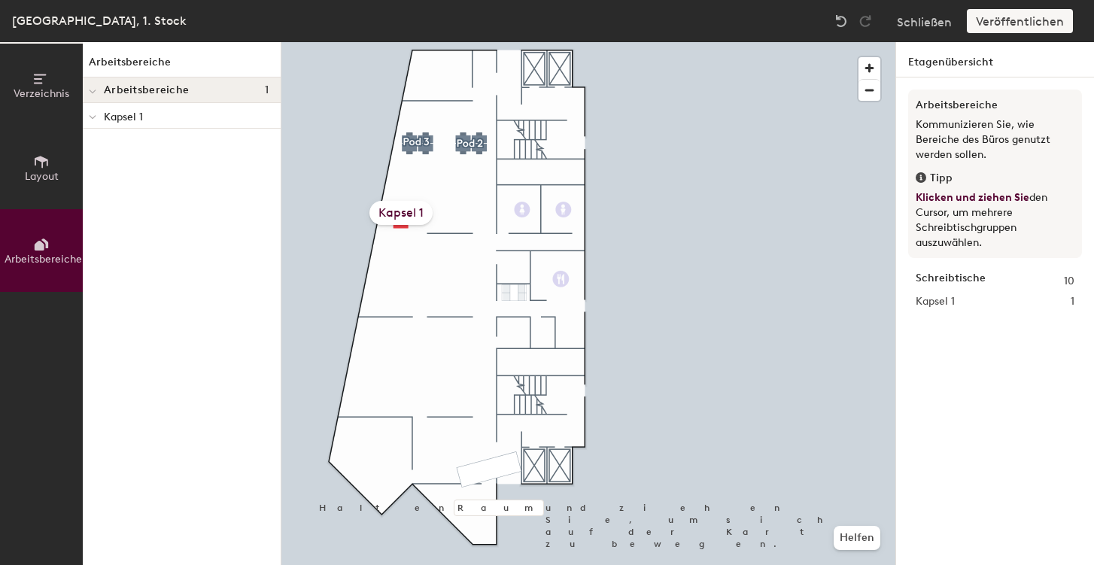
click at [394, 211] on font "Kapsel 1" at bounding box center [400, 212] width 45 height 14
drag, startPoint x: 405, startPoint y: 170, endPoint x: 408, endPoint y: 147, distance: 22.8
click at [408, 147] on div at bounding box center [409, 148] width 3 height 3
click at [402, 211] on font "Kapsel 1" at bounding box center [400, 212] width 45 height 14
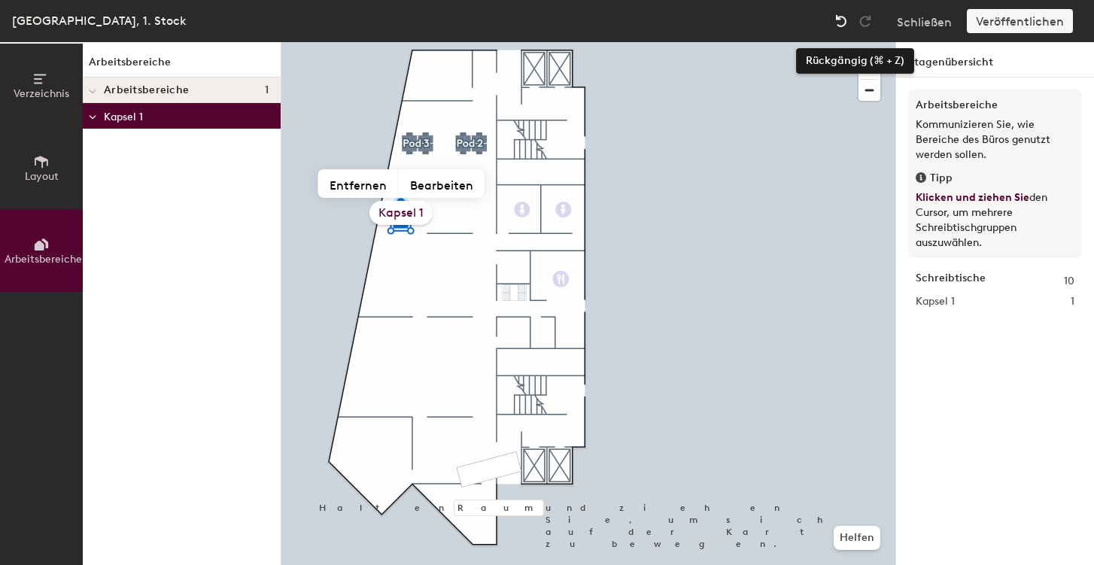
click at [839, 21] on img at bounding box center [840, 21] width 15 height 15
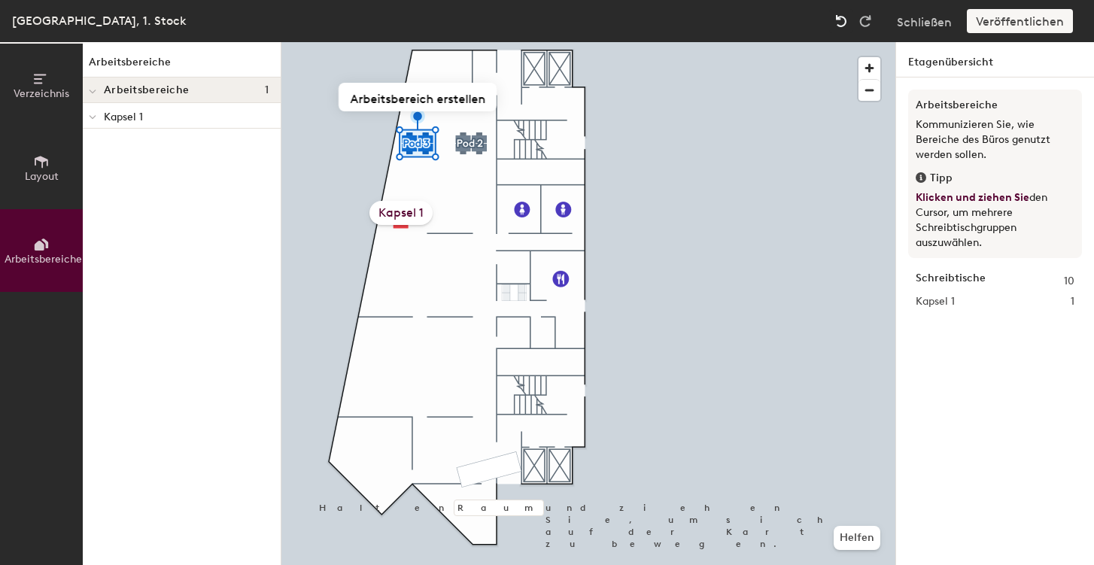
click at [839, 21] on img at bounding box center [840, 21] width 15 height 15
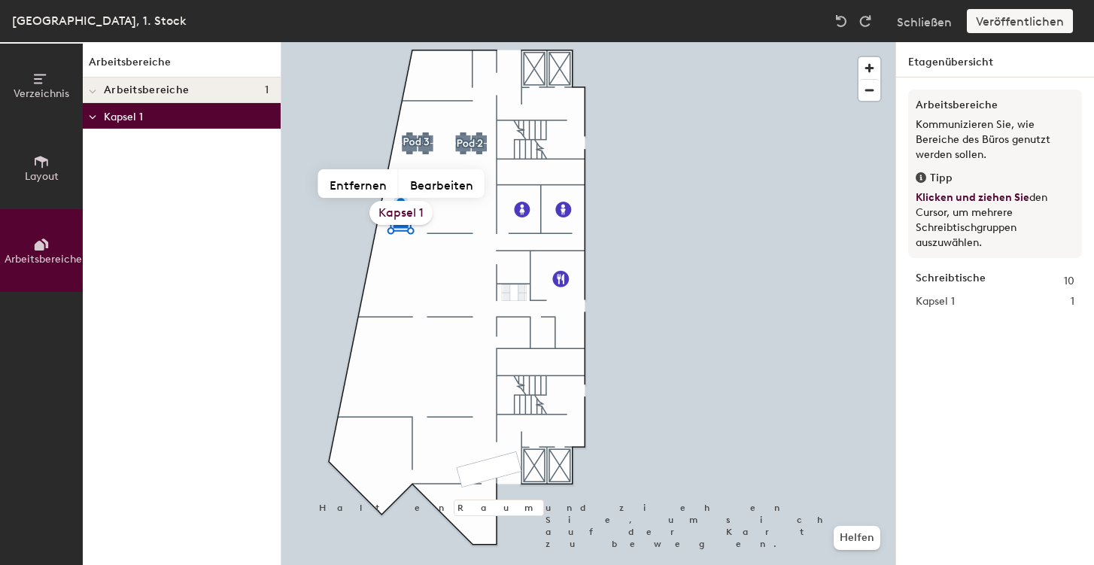
click at [414, 208] on font "Kapsel 1" at bounding box center [400, 212] width 45 height 14
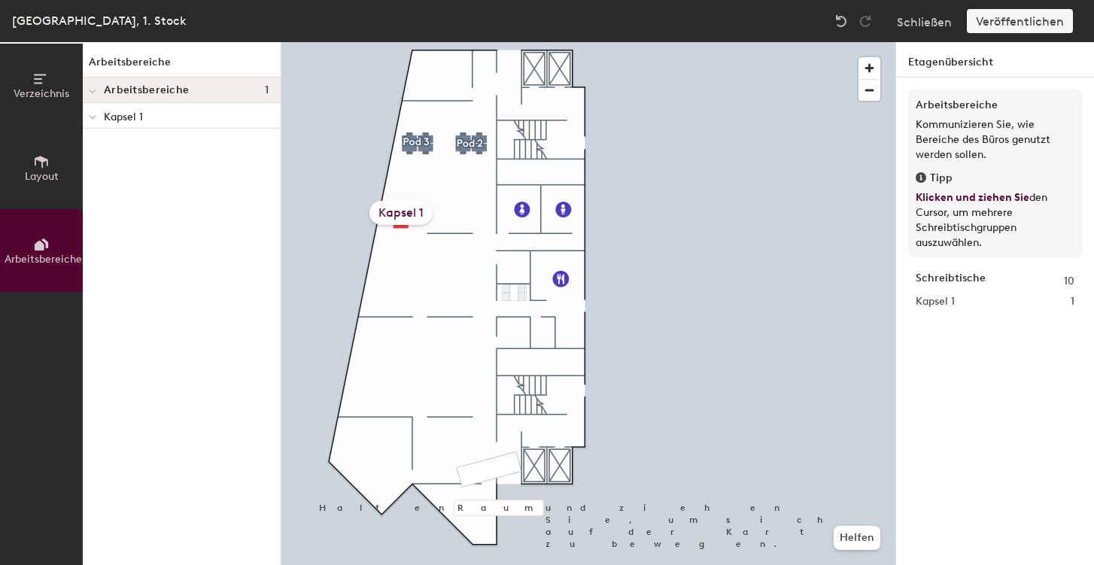
click at [405, 215] on font "Kapsel 1" at bounding box center [400, 212] width 45 height 14
click at [42, 162] on icon at bounding box center [42, 162] width 14 height 12
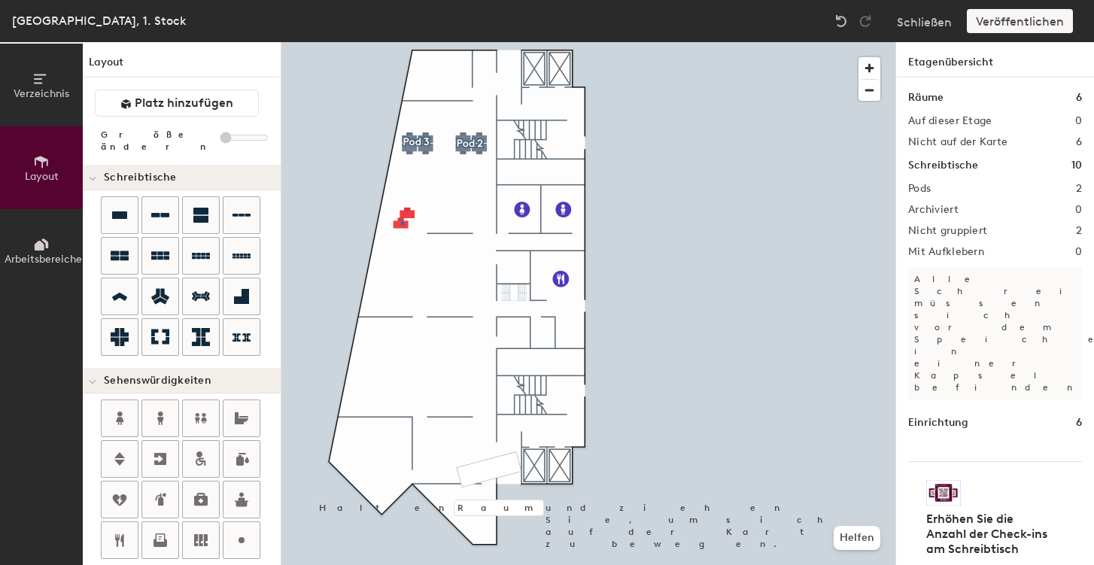
click at [401, 222] on div at bounding box center [402, 223] width 3 height 3
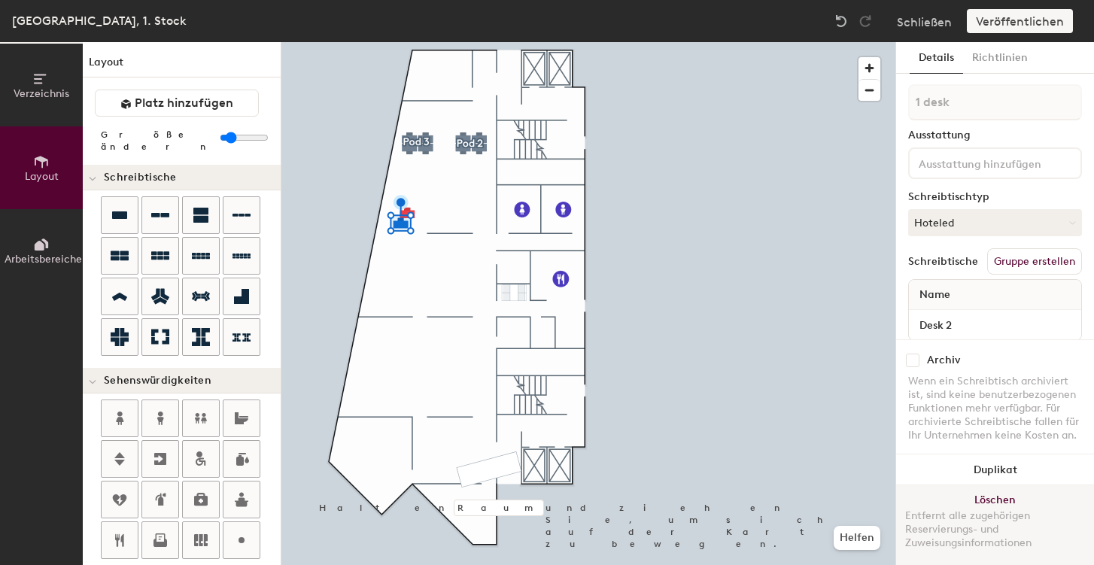
click at [993, 499] on font "Löschen" at bounding box center [994, 499] width 41 height 13
click at [985, 499] on font "Löschen" at bounding box center [994, 499] width 41 height 13
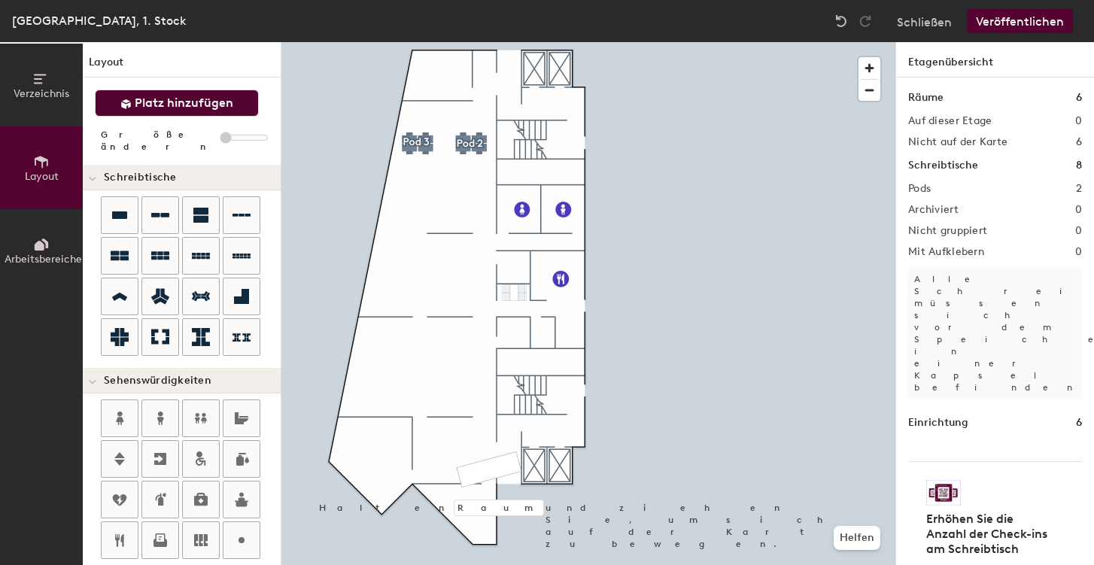
click at [190, 97] on font "Platz hinzufügen" at bounding box center [184, 103] width 99 height 14
click at [118, 213] on icon at bounding box center [119, 215] width 15 height 8
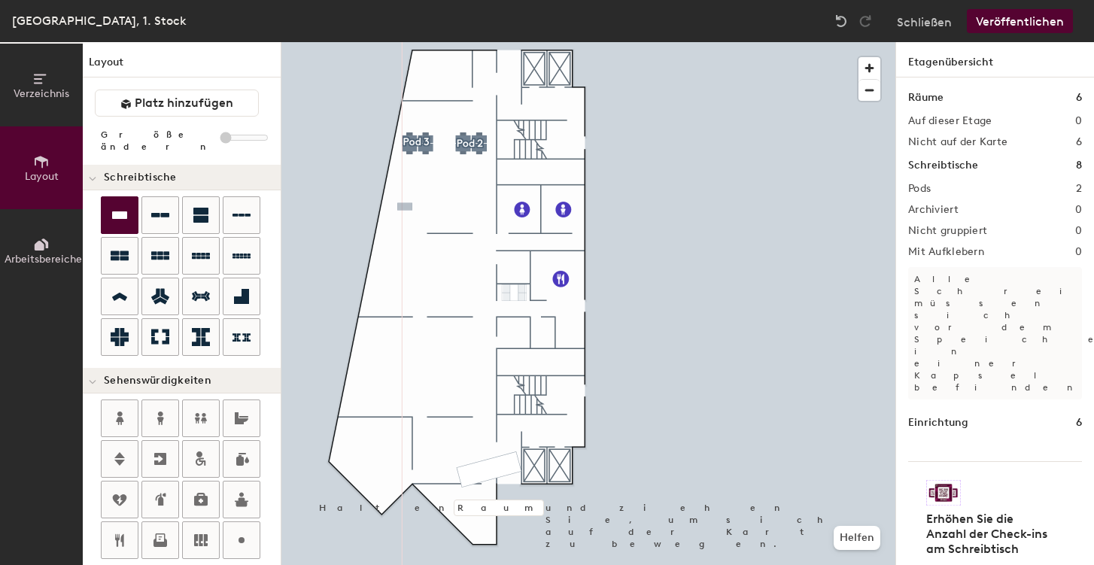
click at [405, 207] on div "Verzeichnis Layout Arbeitsbereiche Layout Platz hinzufügen Größe ändern Schreib…" at bounding box center [547, 303] width 1094 height 523
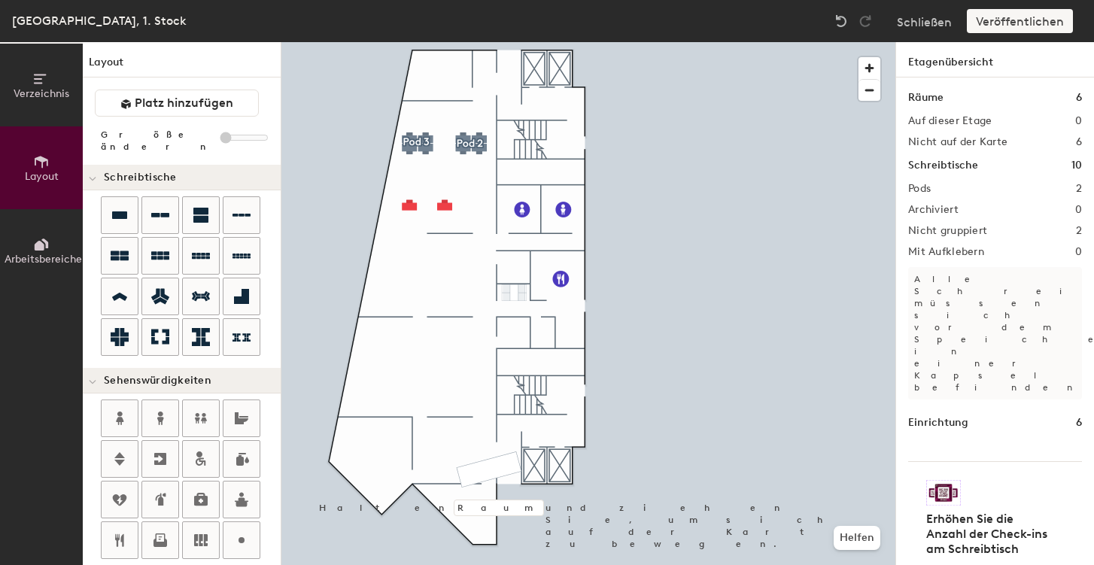
type input "20"
click at [1011, 20] on div "Veröffentlichen" at bounding box center [1023, 21] width 115 height 24
click at [1007, 24] on div "Veröffentlichen" at bounding box center [1023, 21] width 115 height 24
click at [38, 242] on icon at bounding box center [40, 246] width 10 height 10
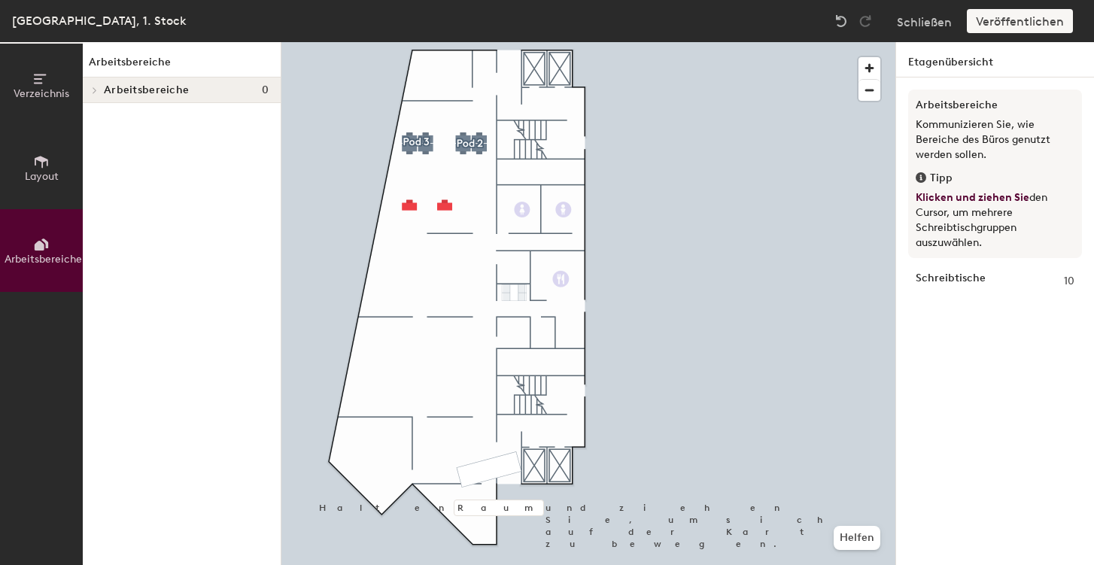
click at [1019, 23] on div "Veröffentlichen" at bounding box center [1023, 21] width 115 height 24
click at [451, 167] on font "Arbeitsbereich erstellen" at bounding box center [444, 167] width 135 height 14
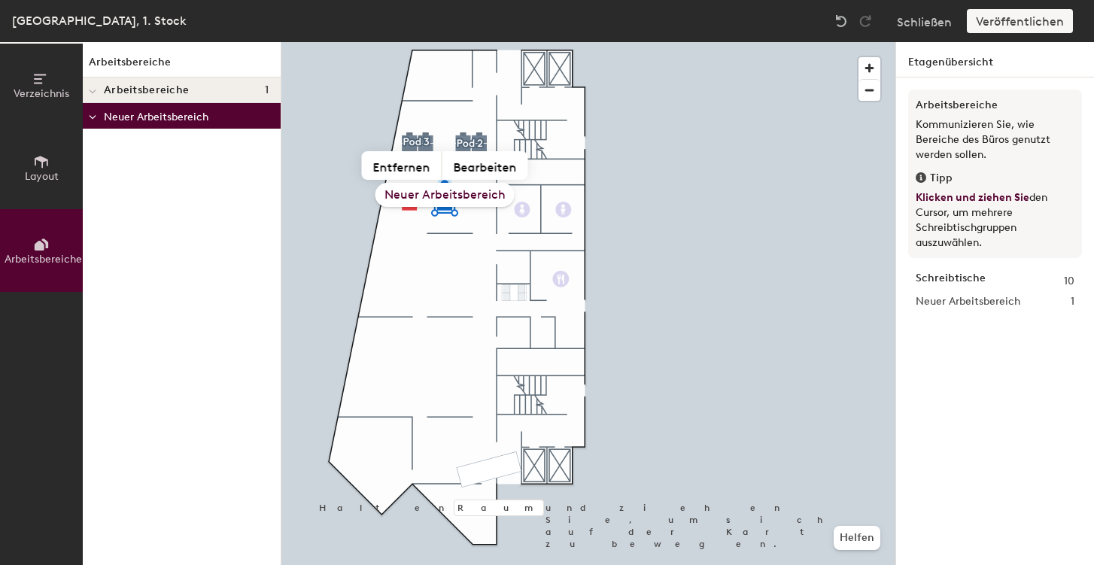
click at [463, 190] on font "Neuer Arbeitsbereich" at bounding box center [444, 194] width 121 height 14
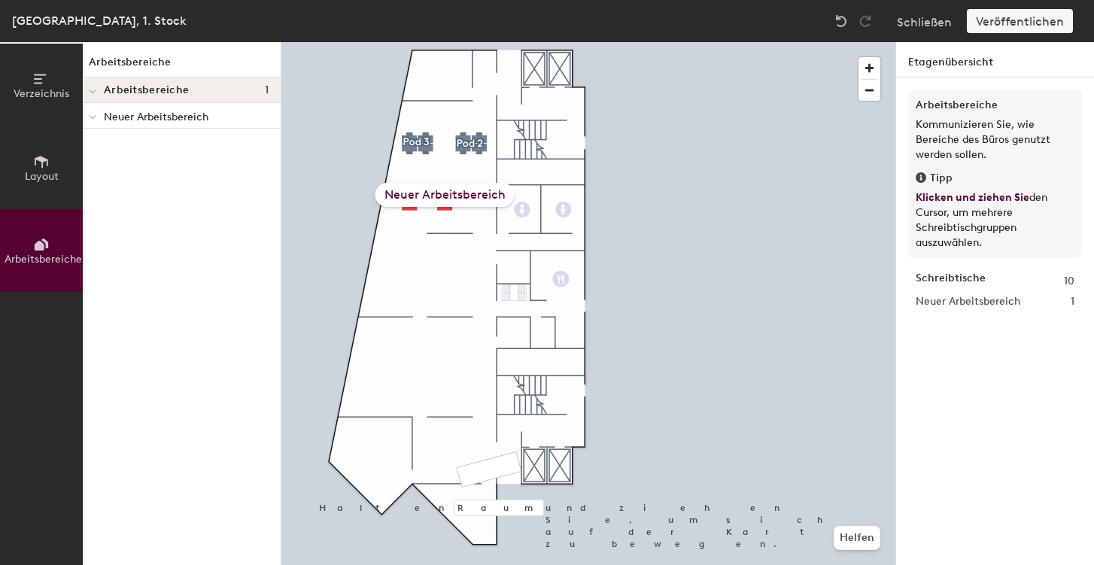
click at [441, 195] on font "Neuer Arbeitsbereich" at bounding box center [444, 194] width 121 height 14
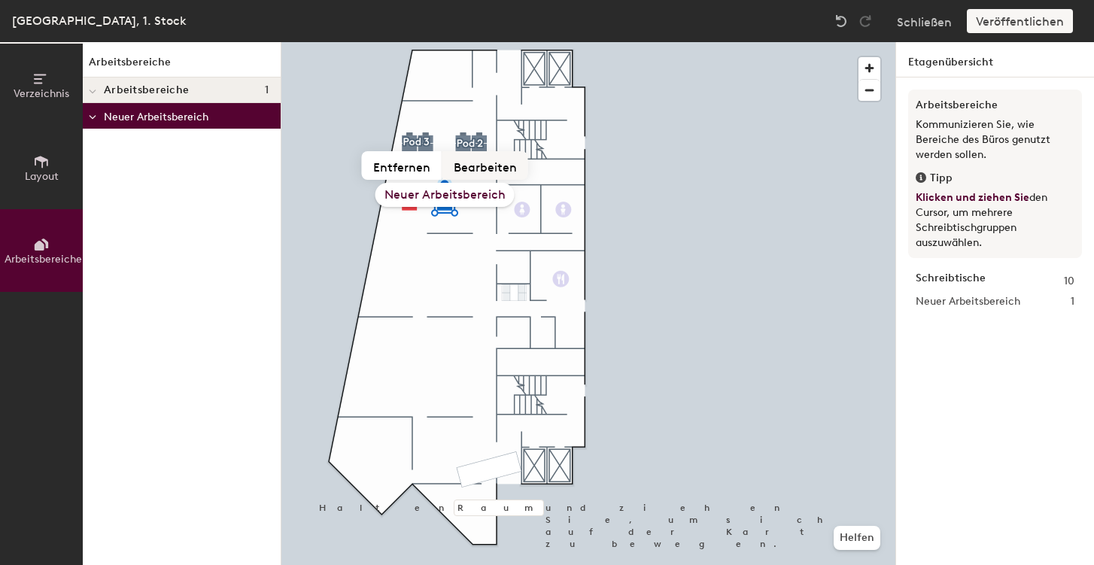
click at [482, 159] on font "Bearbeiten" at bounding box center [485, 166] width 63 height 14
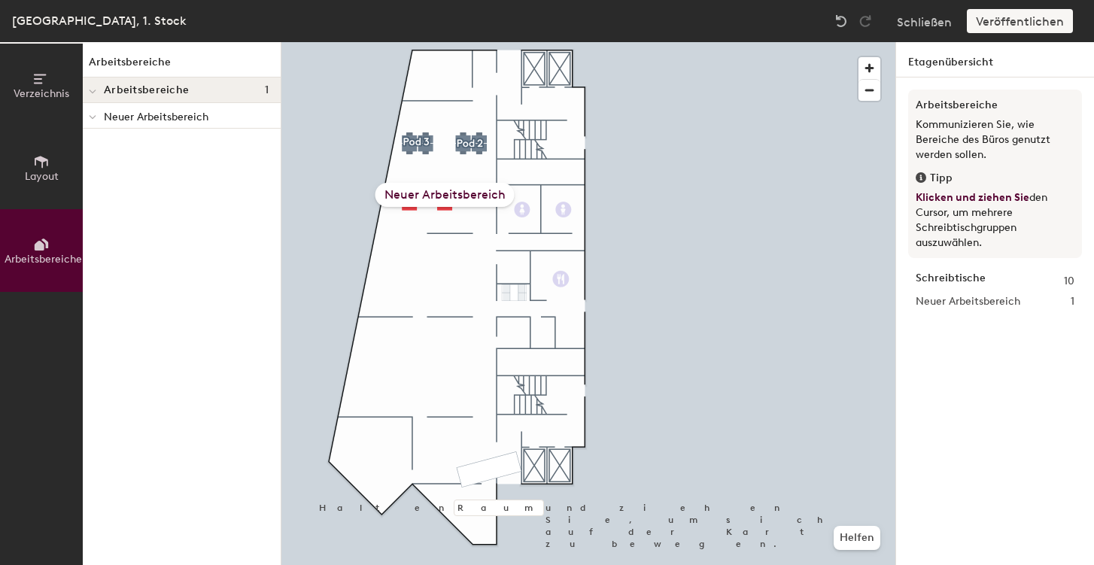
click at [178, 117] on font "Neuer Arbeitsbereich" at bounding box center [156, 117] width 105 height 13
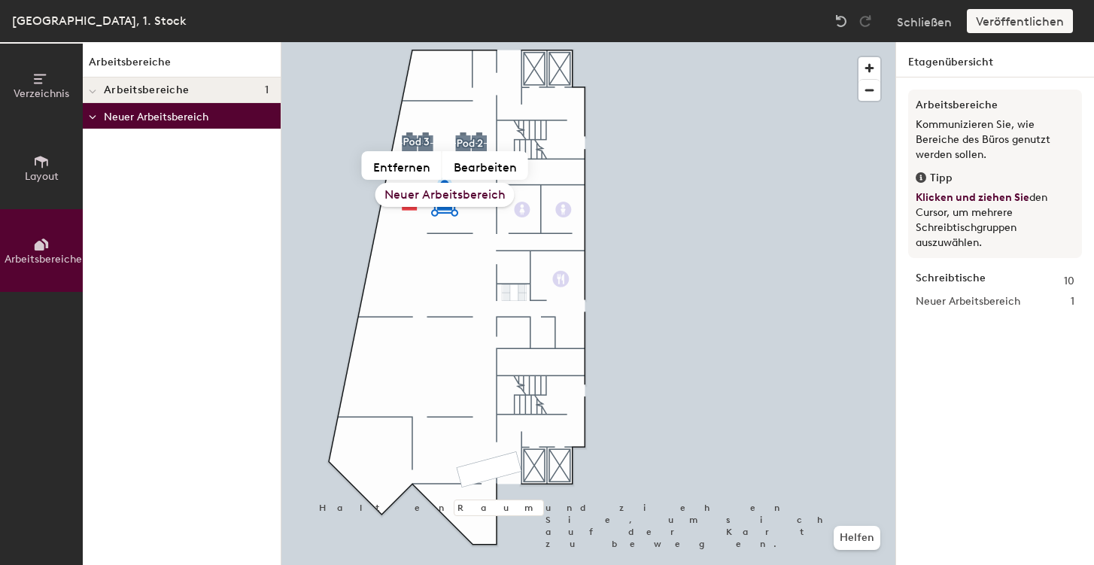
click at [448, 192] on font "Neuer Arbeitsbereich" at bounding box center [444, 194] width 121 height 14
click at [448, 193] on font "Neuer Arbeitsbereich" at bounding box center [444, 194] width 121 height 14
click at [448, 194] on font "Neuer Arbeitsbereich" at bounding box center [444, 194] width 121 height 14
click at [47, 74] on icon at bounding box center [41, 79] width 17 height 17
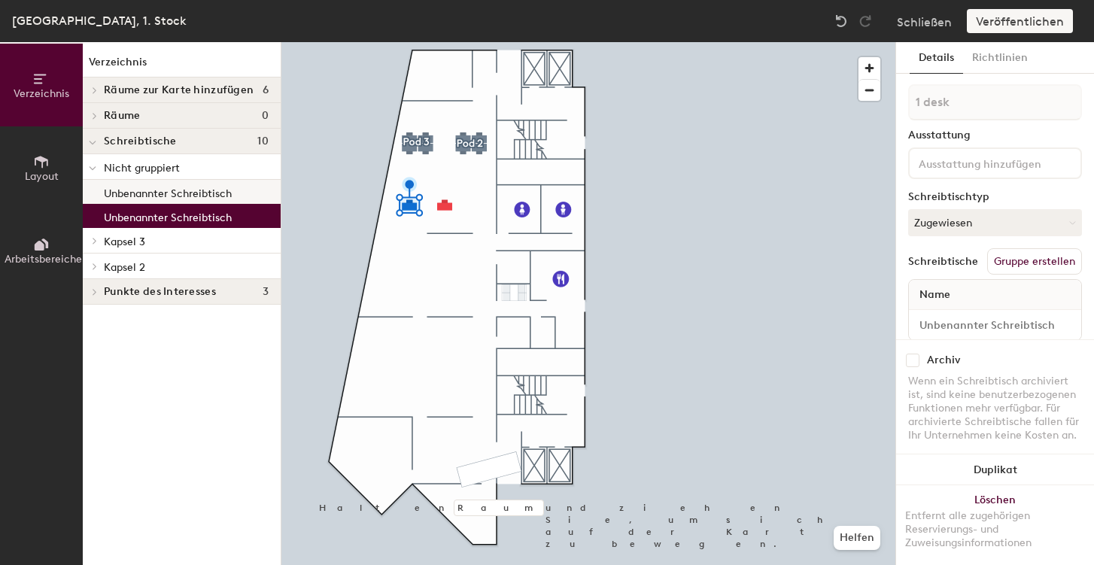
click at [146, 187] on font "Unbenannter Schreibtisch" at bounding box center [168, 193] width 128 height 13
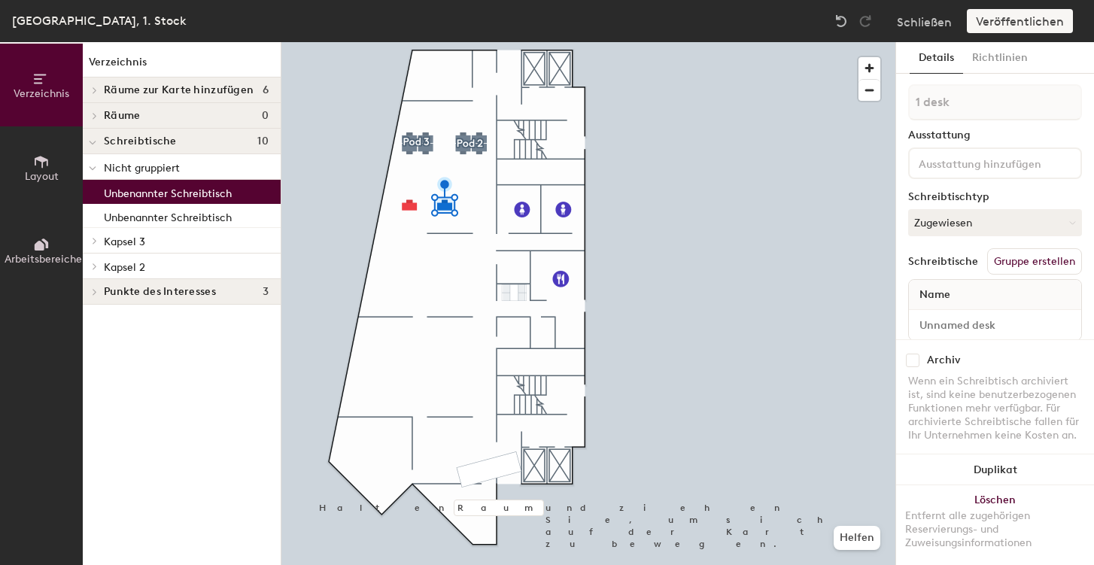
click at [146, 187] on font "Unbenannter Schreibtisch" at bounding box center [168, 193] width 128 height 13
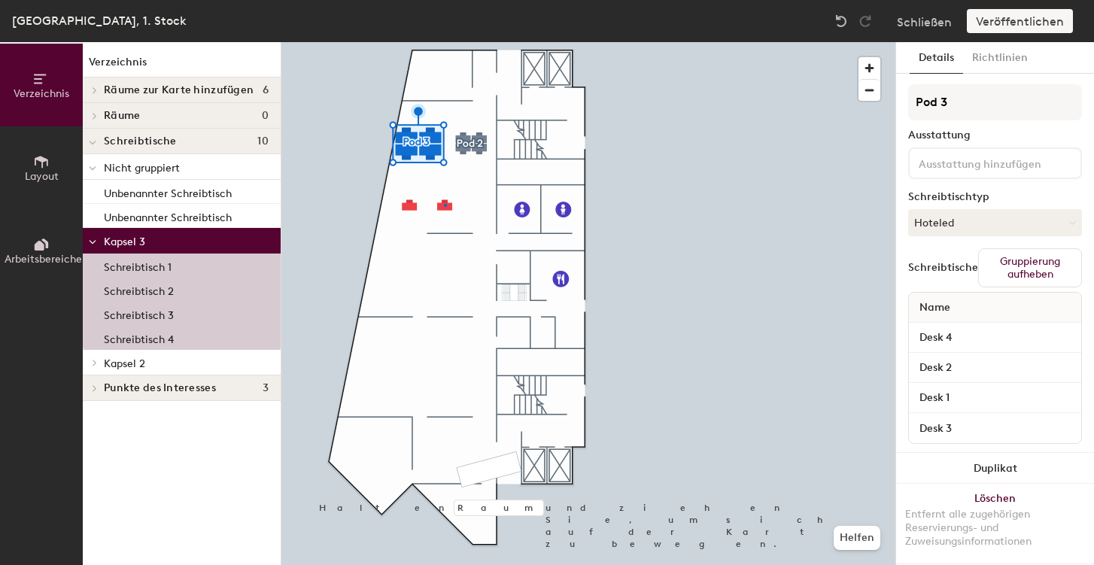
click at [446, 42] on div at bounding box center [588, 42] width 614 height 0
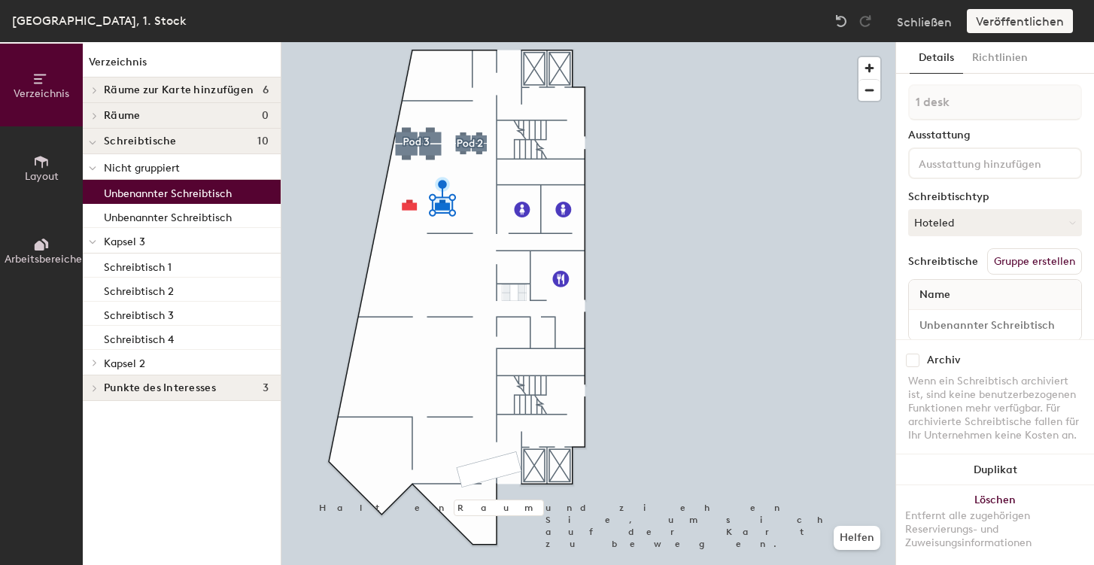
click at [1023, 259] on font "Gruppe erstellen" at bounding box center [1033, 261] width 81 height 13
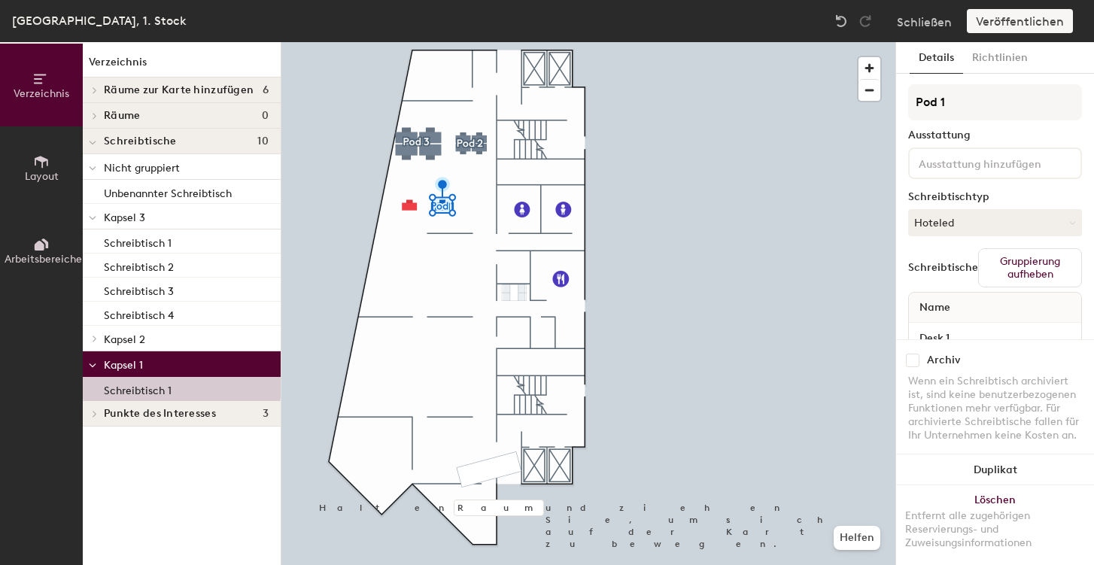
type input "Pod 1"
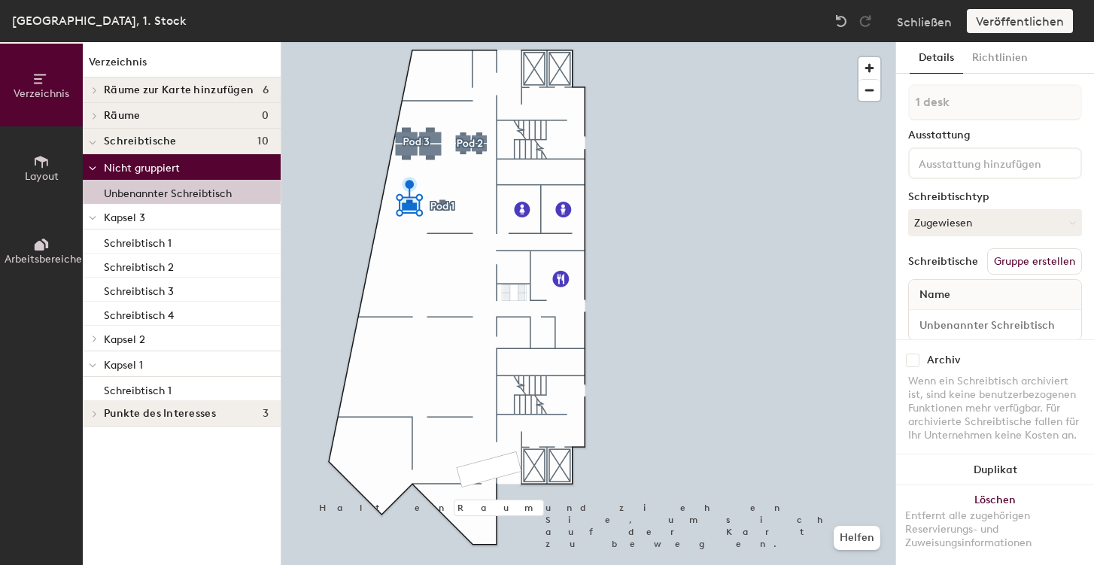
click at [1008, 260] on font "Gruppe erstellen" at bounding box center [1033, 261] width 81 height 13
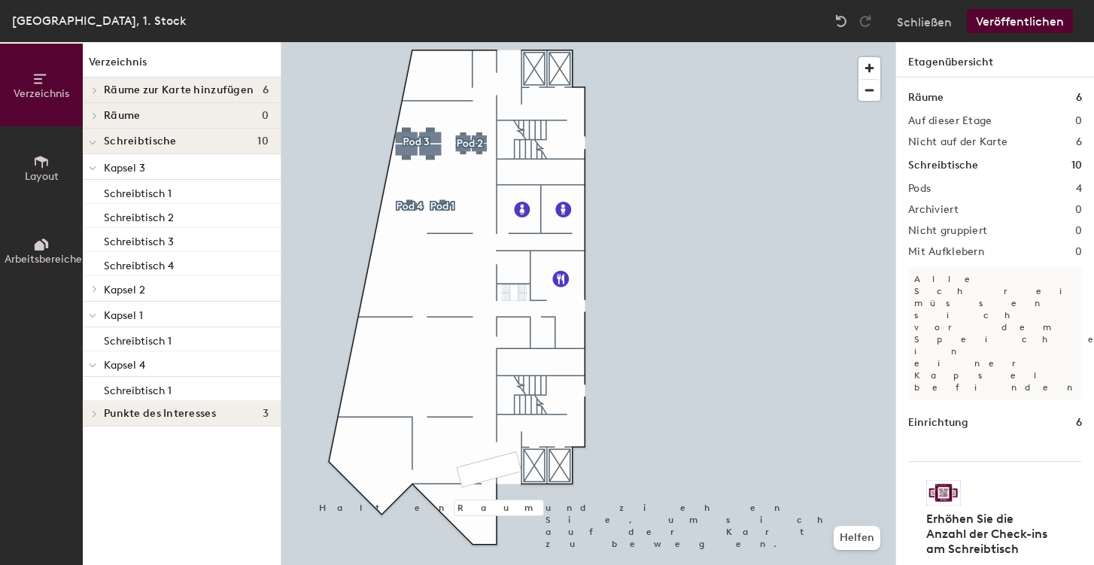
click at [1024, 20] on font "Veröffentlichen" at bounding box center [1019, 21] width 88 height 14
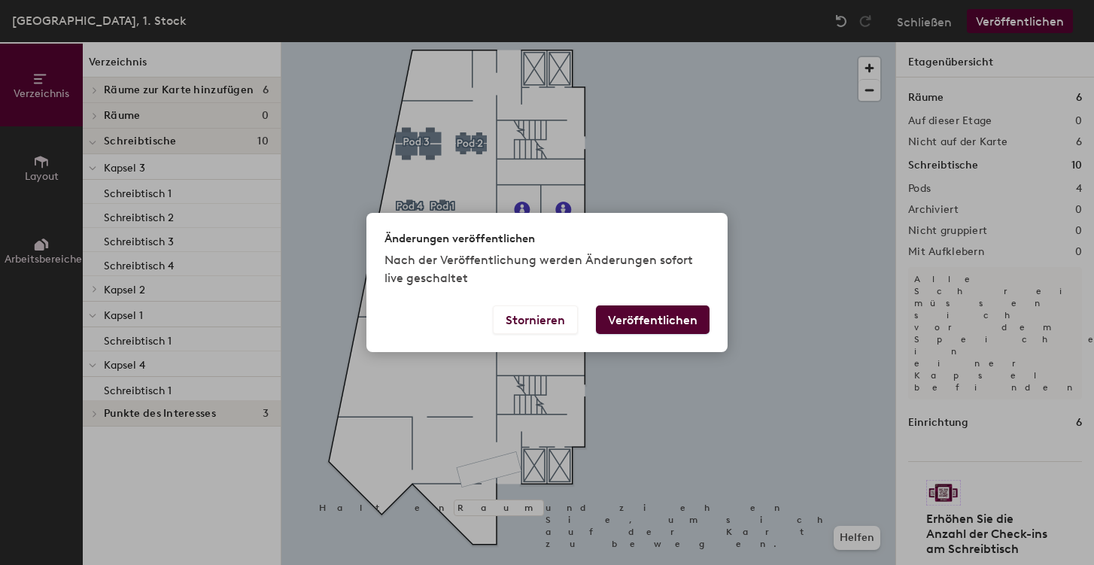
click at [663, 320] on font "Veröffentlichen" at bounding box center [652, 320] width 89 height 14
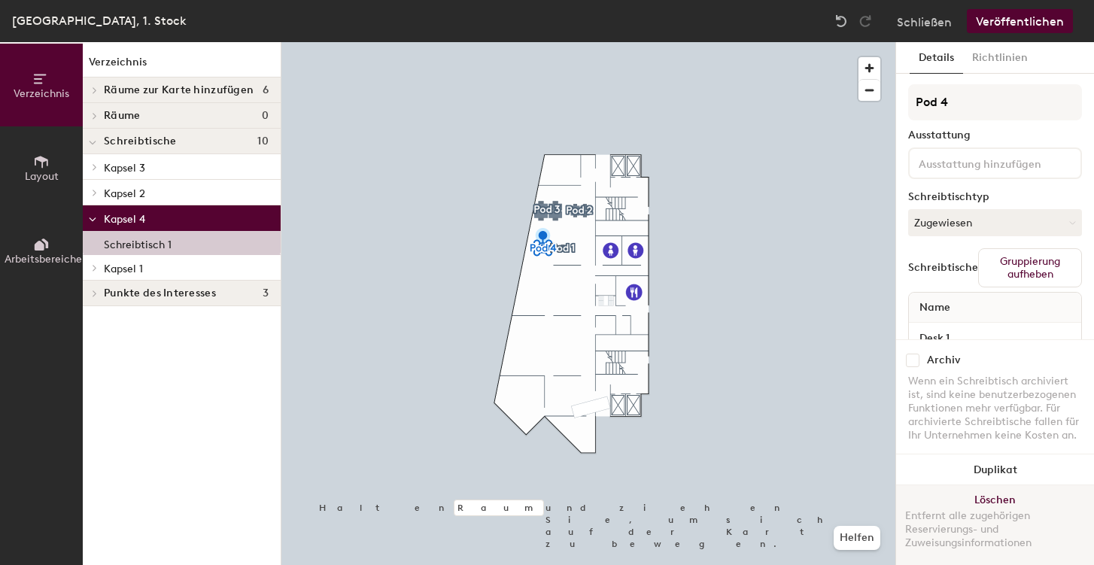
click at [992, 499] on font "Löschen" at bounding box center [994, 499] width 41 height 13
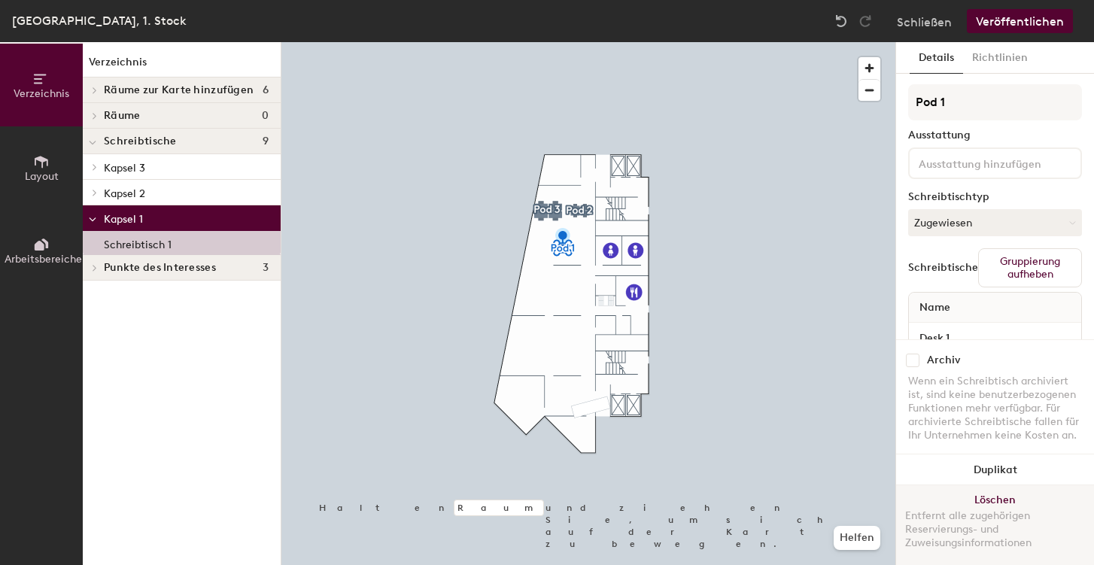
click at [980, 494] on font "Löschen" at bounding box center [994, 499] width 41 height 13
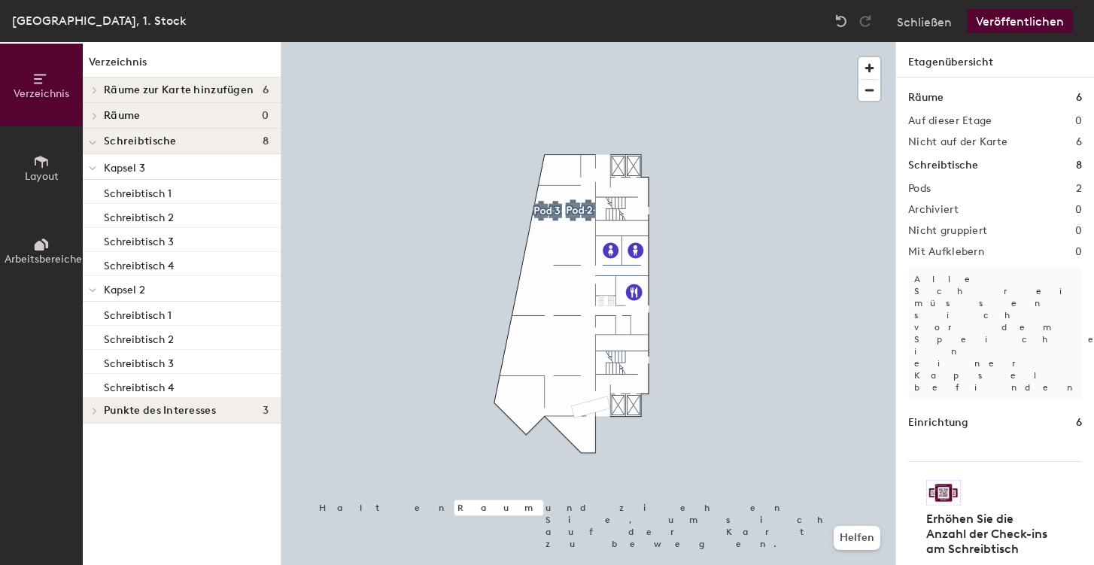
click at [93, 141] on icon at bounding box center [93, 143] width 8 height 6
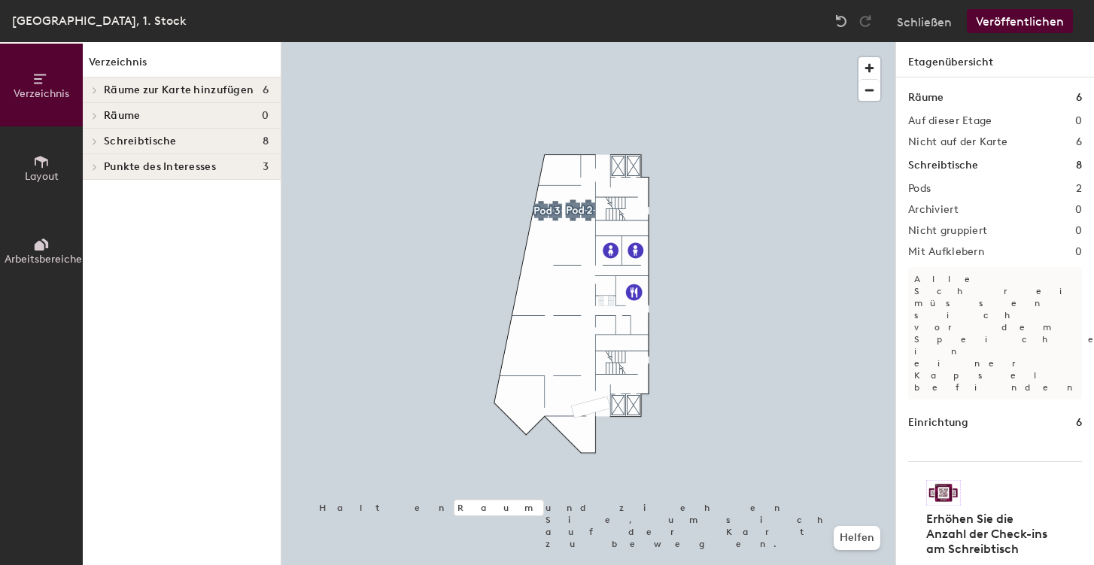
click at [93, 141] on icon at bounding box center [95, 142] width 6 height 8
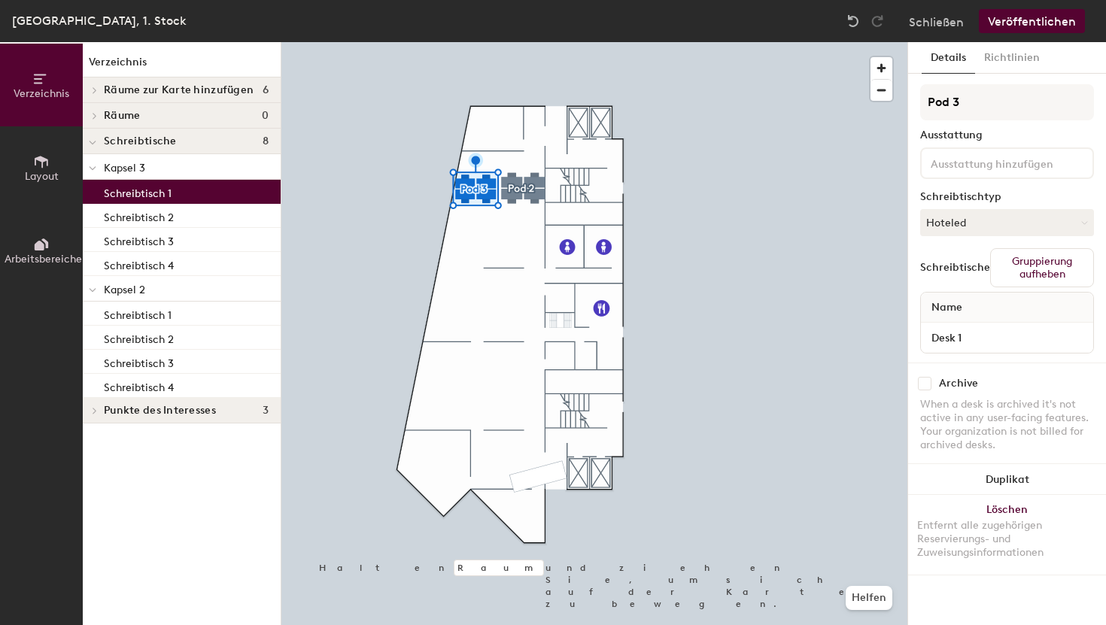
click at [148, 191] on font "Schreibtisch 1" at bounding box center [138, 193] width 68 height 13
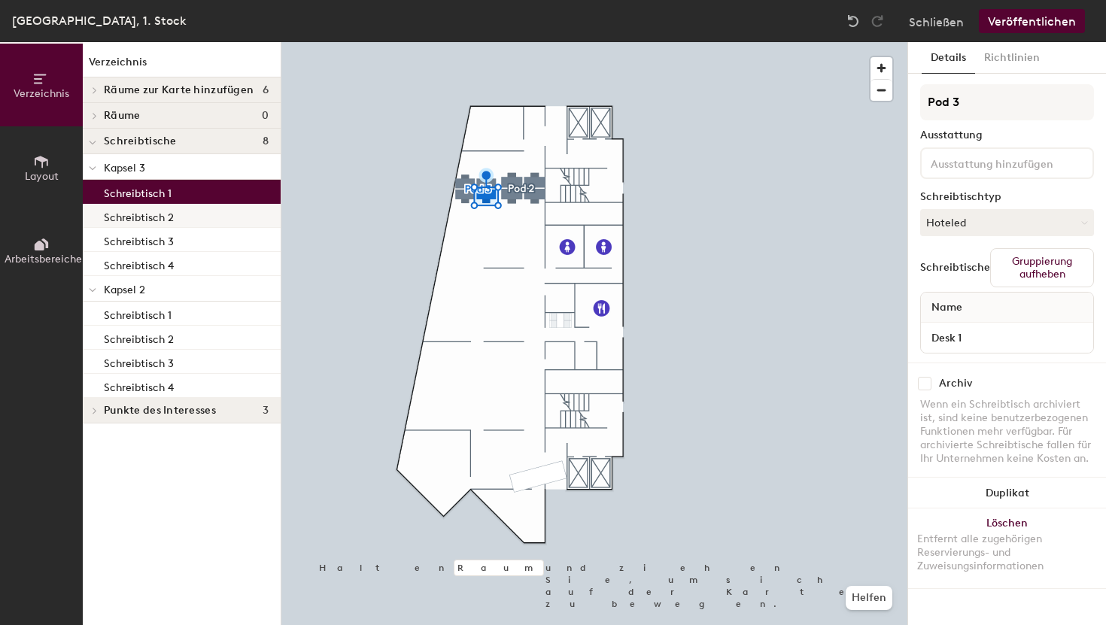
click at [463, 235] on div "Verzeichnis Layout Arbeitsbereiche Verzeichnis Räume zur Karte hinzufügen 6 Kon…" at bounding box center [553, 333] width 1106 height 583
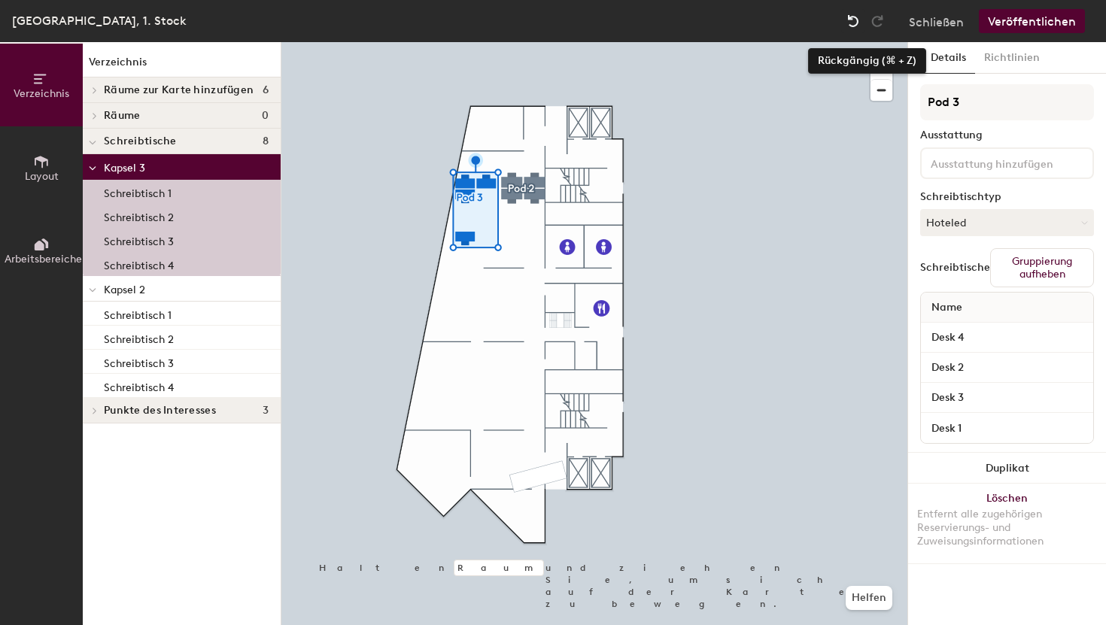
click at [851, 17] on img at bounding box center [852, 21] width 15 height 15
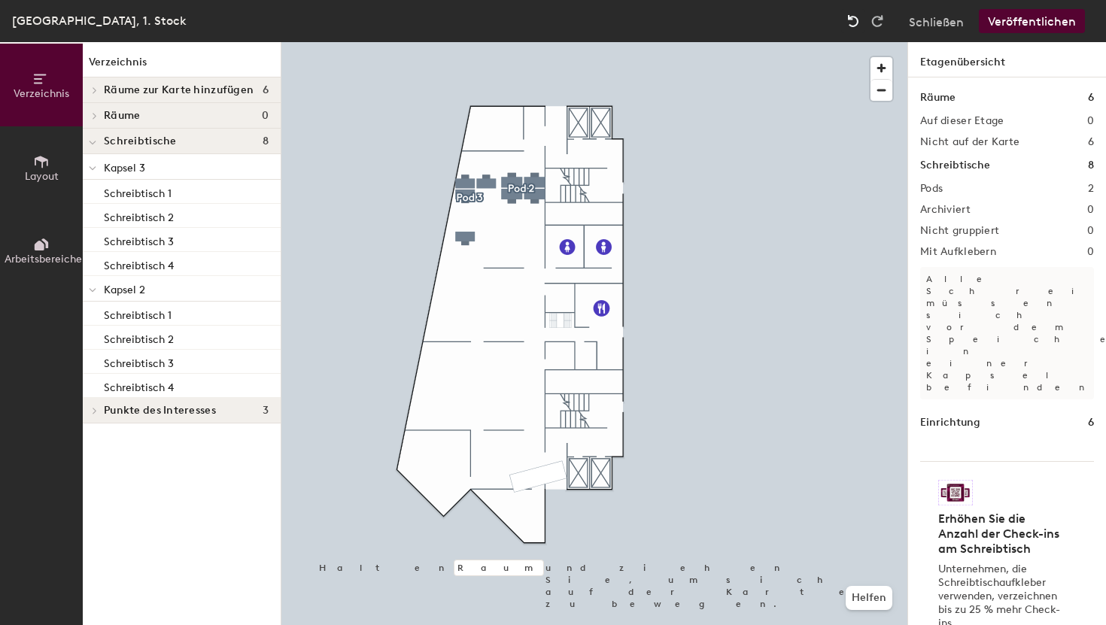
click at [851, 17] on img at bounding box center [852, 21] width 15 height 15
click at [866, 564] on font "Helfen" at bounding box center [868, 597] width 35 height 13
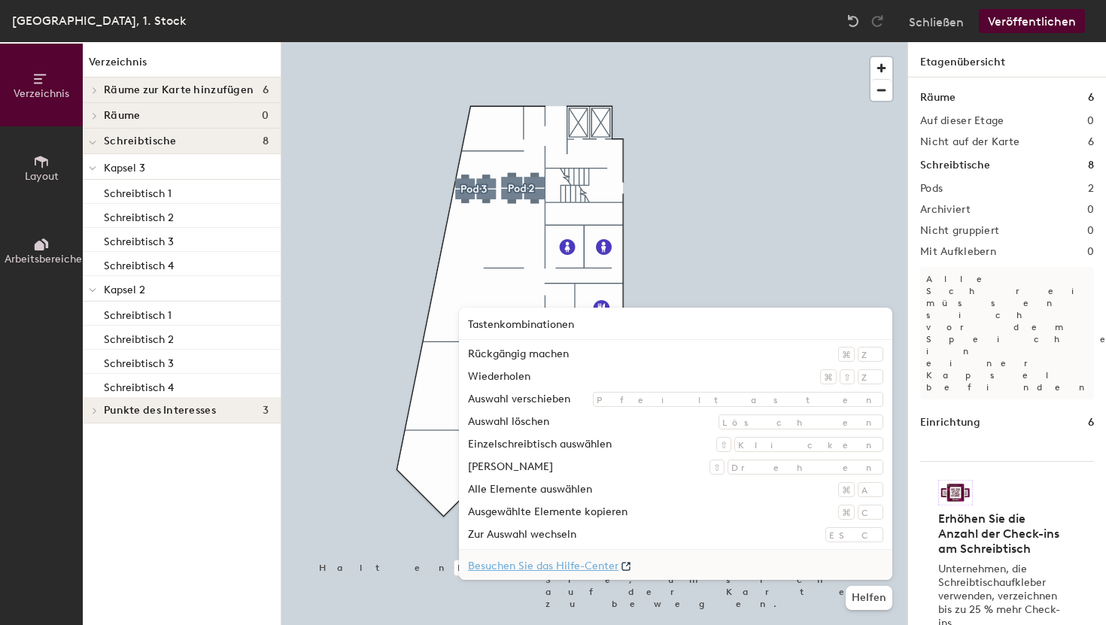
click at [618, 564] on font "Besuchen Sie das Hilfe-Center" at bounding box center [543, 566] width 150 height 13
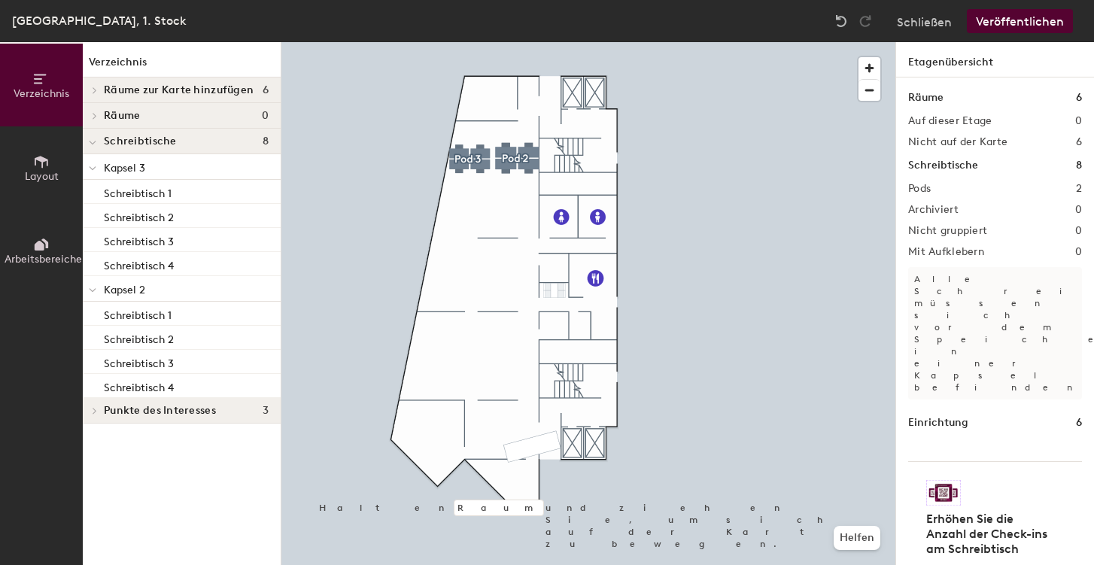
click at [96, 144] on div at bounding box center [93, 141] width 20 height 25
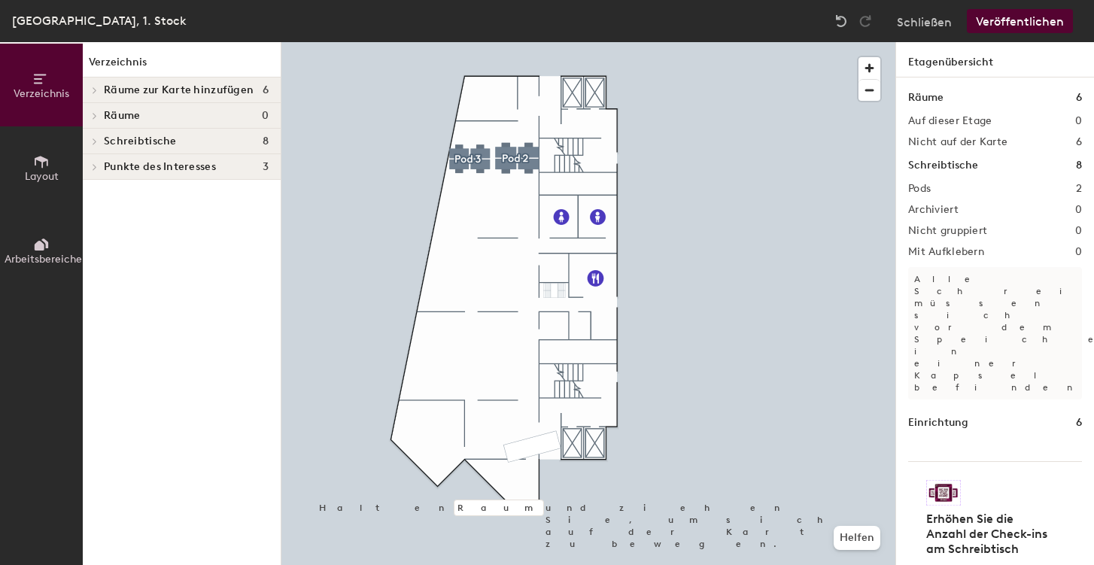
click at [96, 144] on icon at bounding box center [95, 142] width 6 height 8
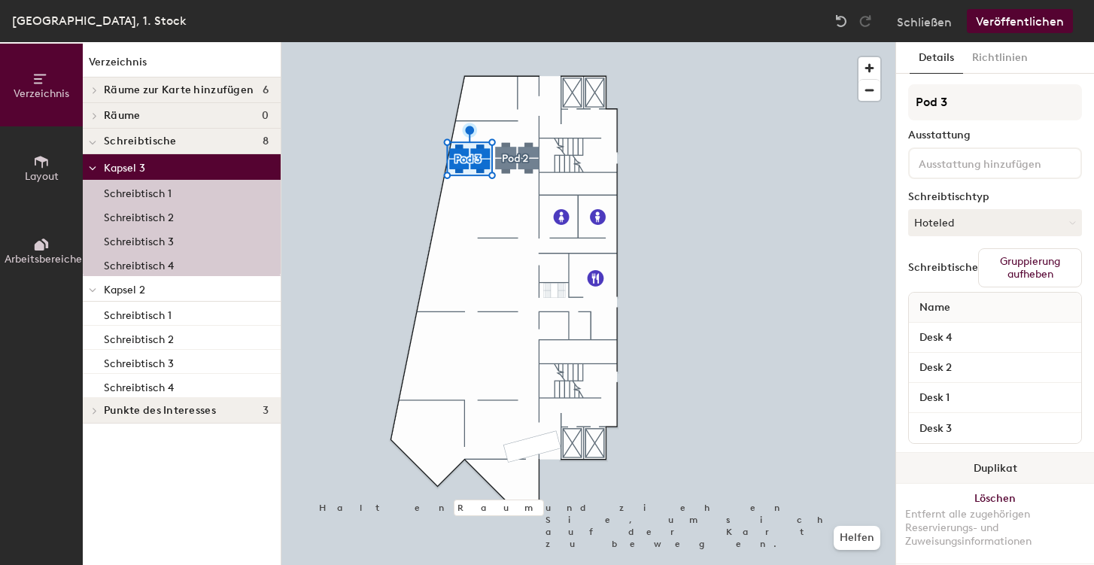
click at [982, 467] on font "Duplikat" at bounding box center [995, 468] width 44 height 13
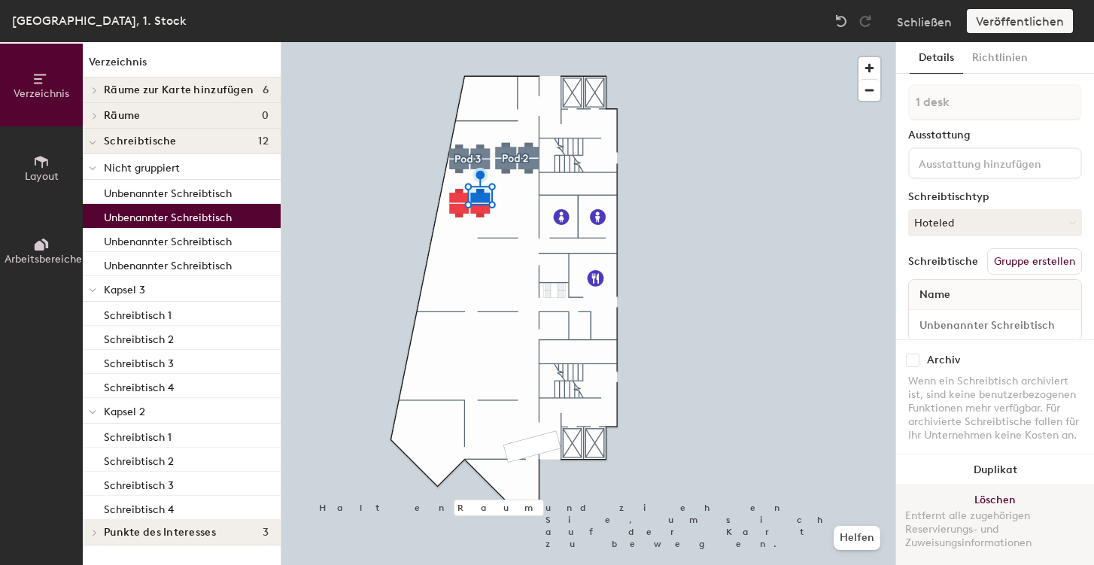
click at [987, 496] on font "Löschen" at bounding box center [994, 499] width 41 height 13
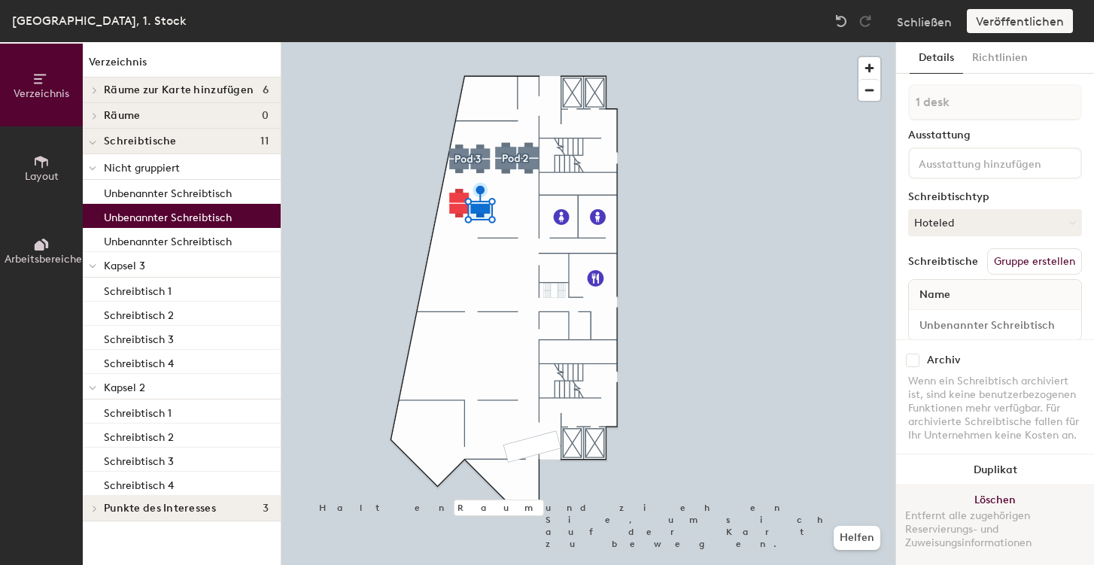
click at [987, 497] on font "Löschen" at bounding box center [994, 499] width 41 height 13
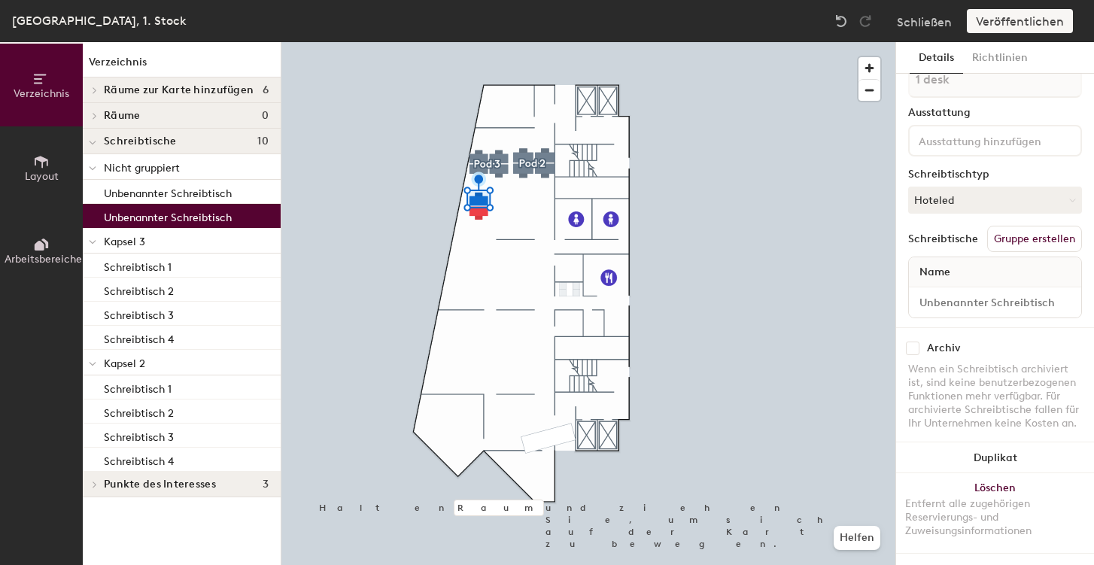
scroll to position [39, 0]
click at [1018, 232] on font "Gruppe erstellen" at bounding box center [1033, 238] width 81 height 13
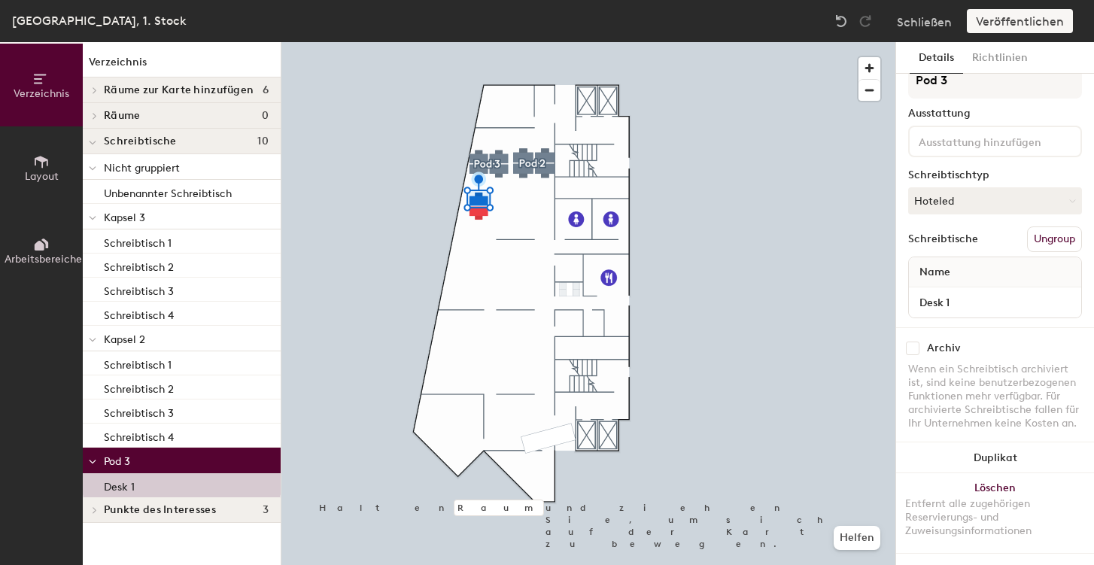
scroll to position [37, 0]
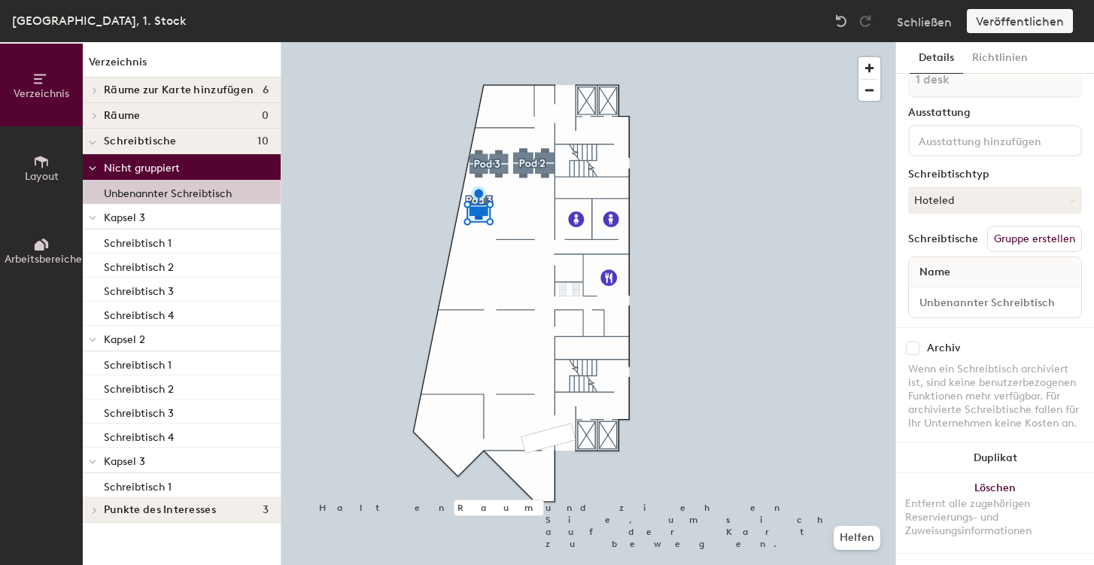
click at [1031, 232] on font "Gruppe erstellen" at bounding box center [1033, 238] width 81 height 13
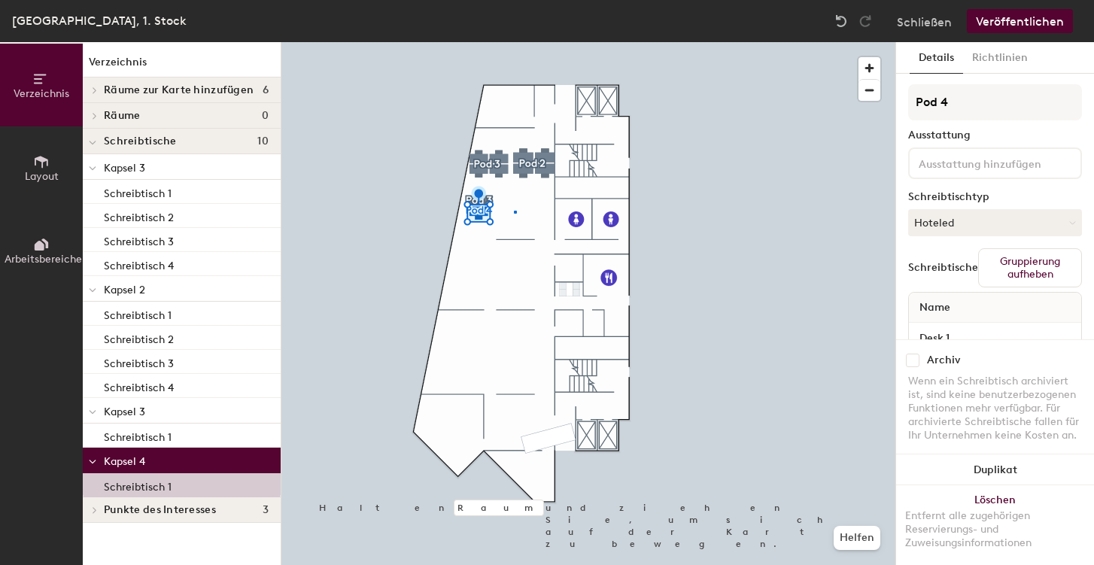
click at [514, 42] on div at bounding box center [588, 42] width 614 height 0
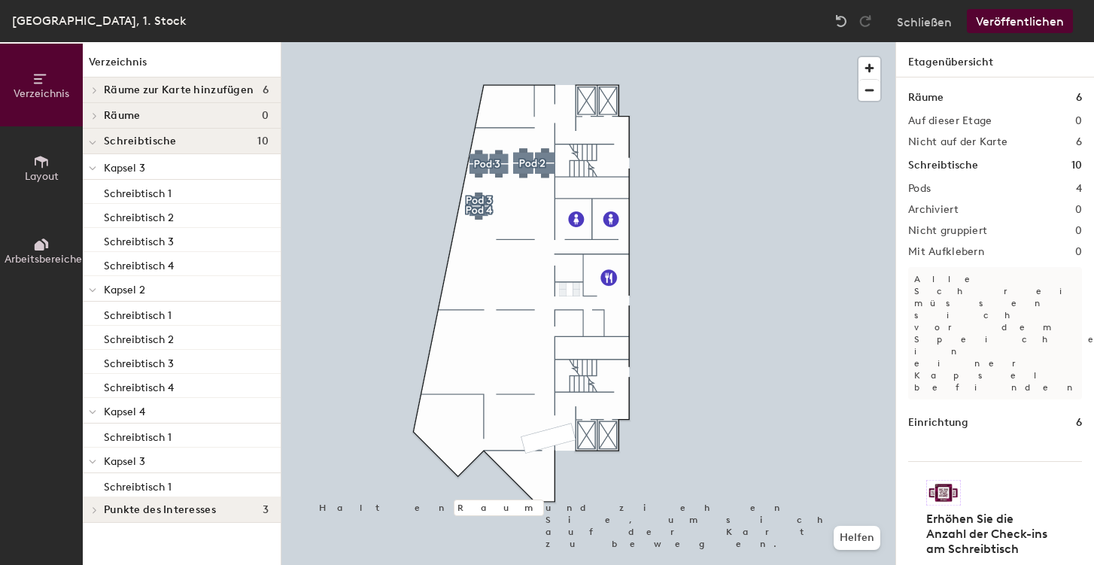
click at [1005, 18] on font "Veröffentlichen" at bounding box center [1019, 21] width 88 height 14
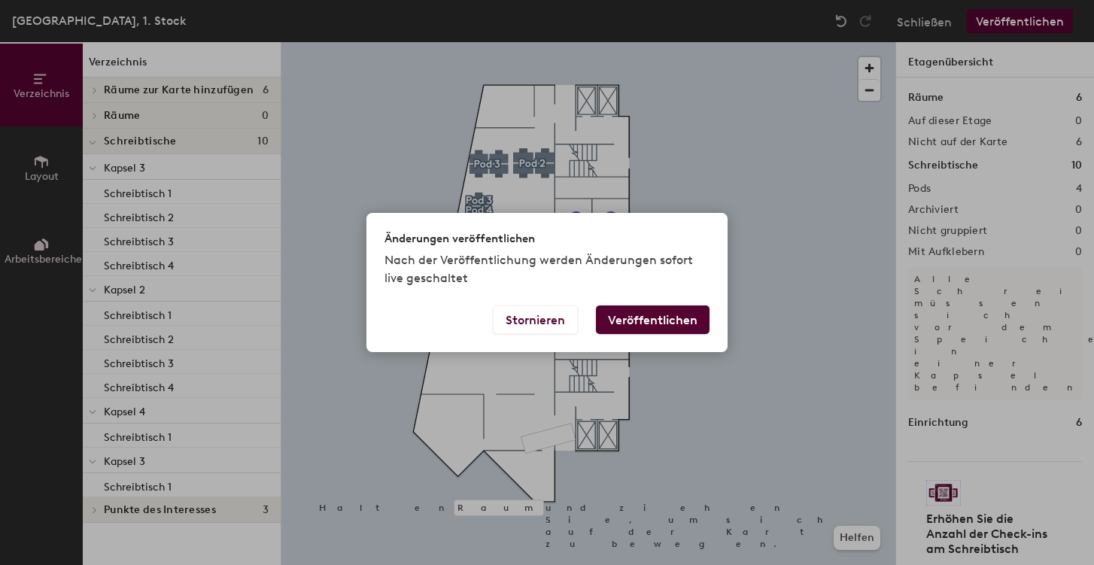
click at [654, 316] on font "Veröffentlichen" at bounding box center [652, 320] width 89 height 14
